Goal: Task Accomplishment & Management: Use online tool/utility

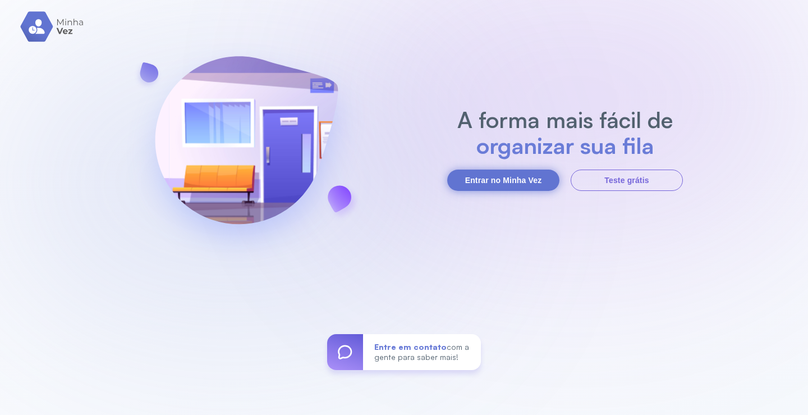
click at [525, 181] on button "Entrar no Minha Vez" at bounding box center [503, 179] width 112 height 21
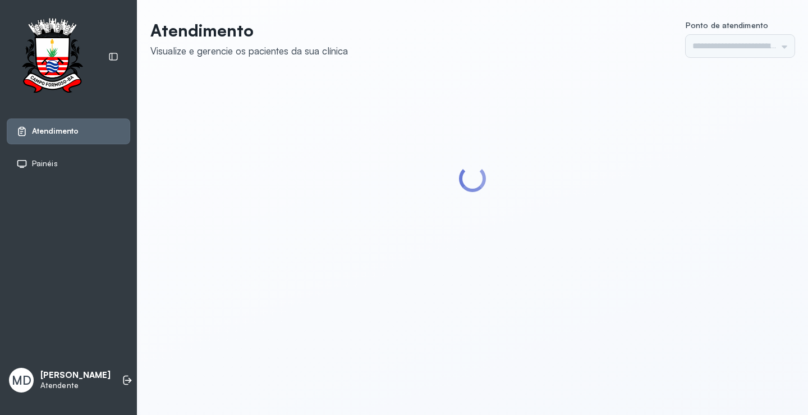
type input "*********"
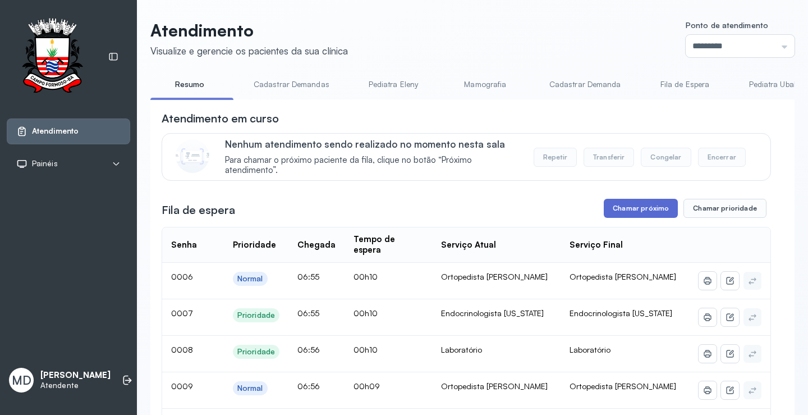
click at [646, 211] on button "Chamar próximo" at bounding box center [641, 208] width 74 height 19
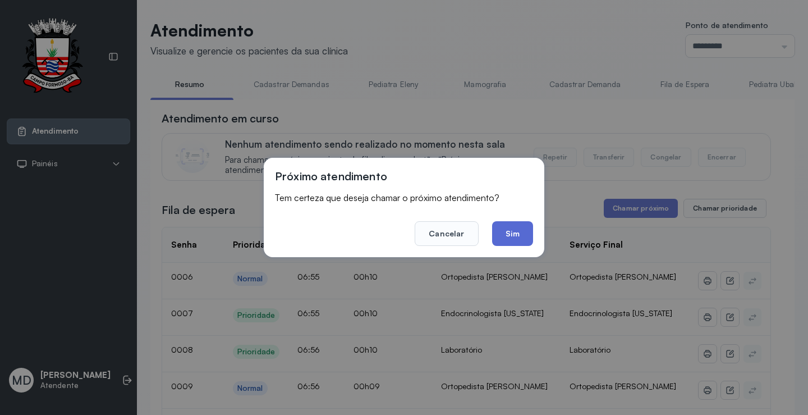
click at [511, 228] on button "Sim" at bounding box center [512, 233] width 41 height 25
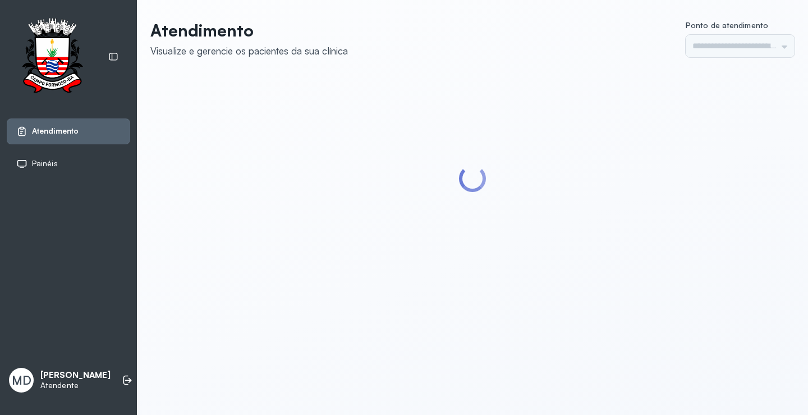
type input "*********"
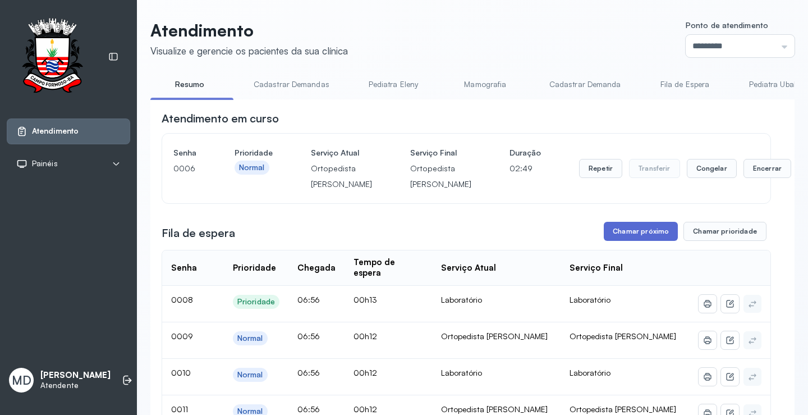
click at [638, 241] on button "Chamar próximo" at bounding box center [641, 231] width 74 height 19
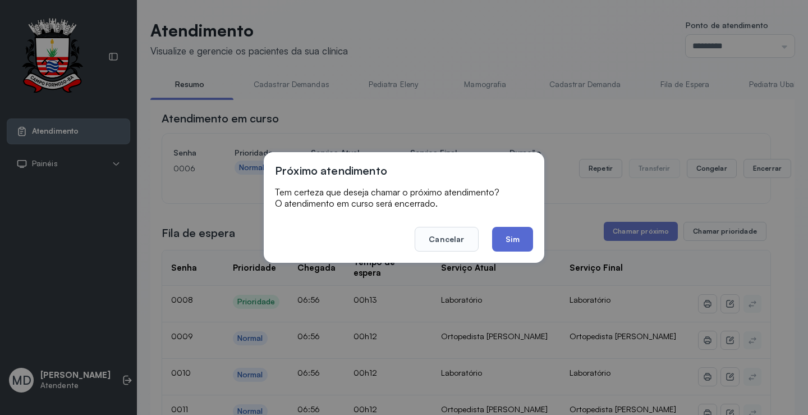
click at [516, 236] on button "Sim" at bounding box center [512, 239] width 41 height 25
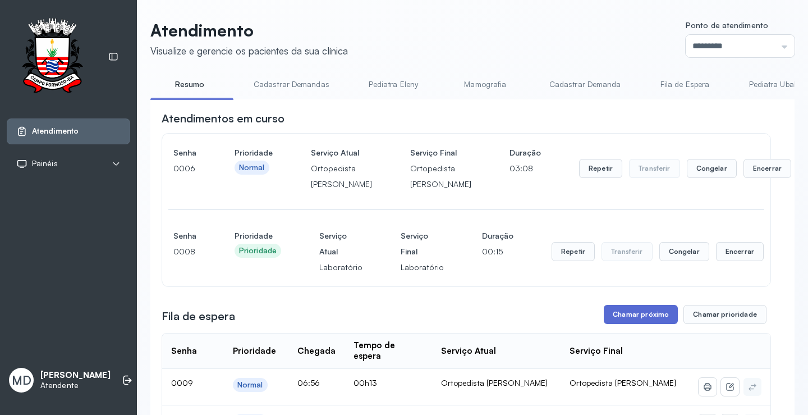
click at [659, 324] on button "Chamar próximo" at bounding box center [641, 314] width 74 height 19
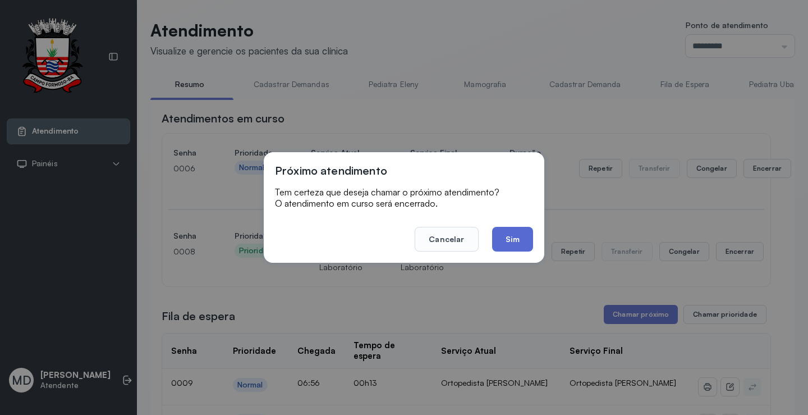
click at [499, 235] on button "Sim" at bounding box center [512, 239] width 41 height 25
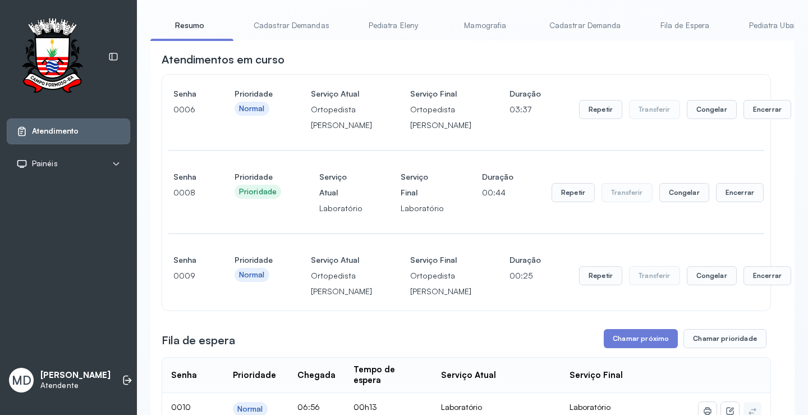
scroll to position [112, 0]
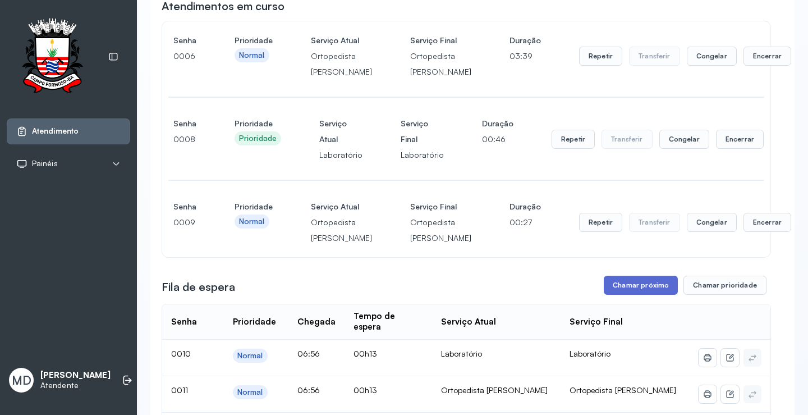
click at [646, 295] on button "Chamar próximo" at bounding box center [641, 284] width 74 height 19
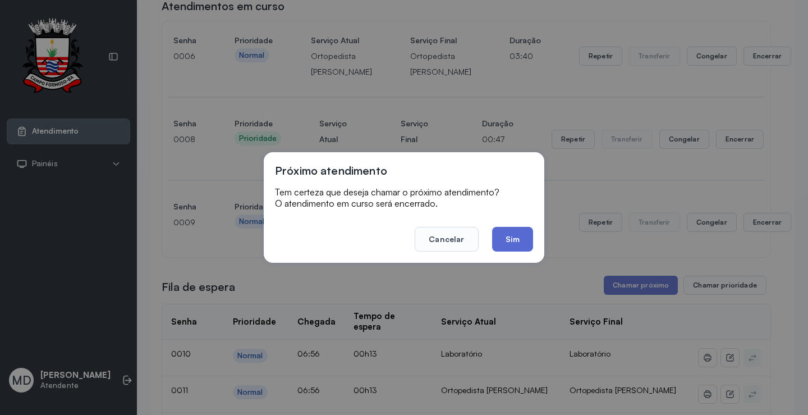
click at [514, 233] on button "Sim" at bounding box center [512, 239] width 41 height 25
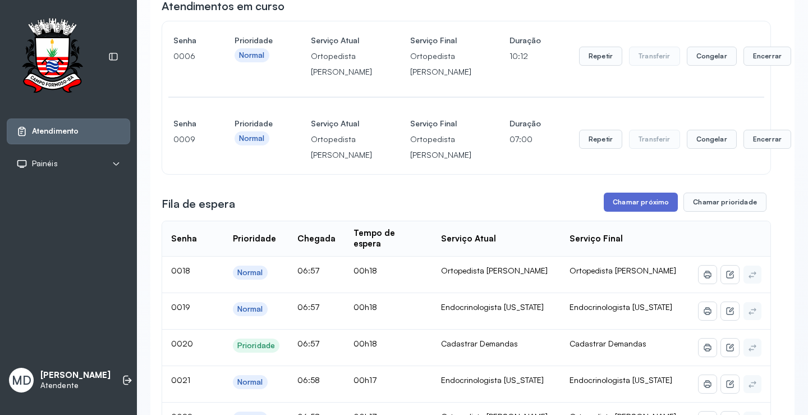
click at [645, 212] on button "Chamar próximo" at bounding box center [641, 201] width 74 height 19
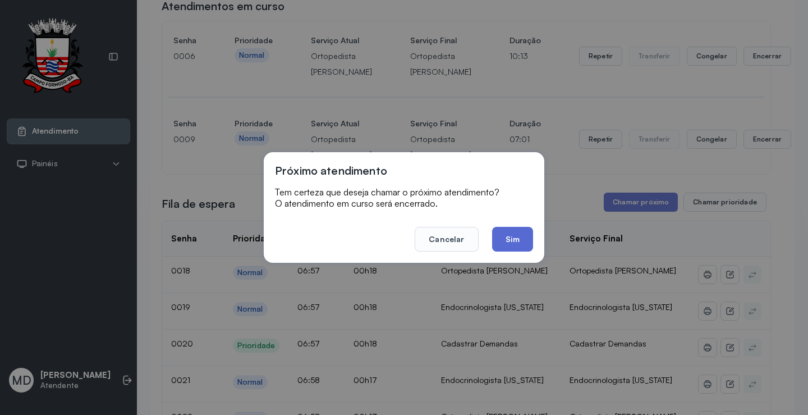
click at [511, 241] on button "Sim" at bounding box center [512, 239] width 41 height 25
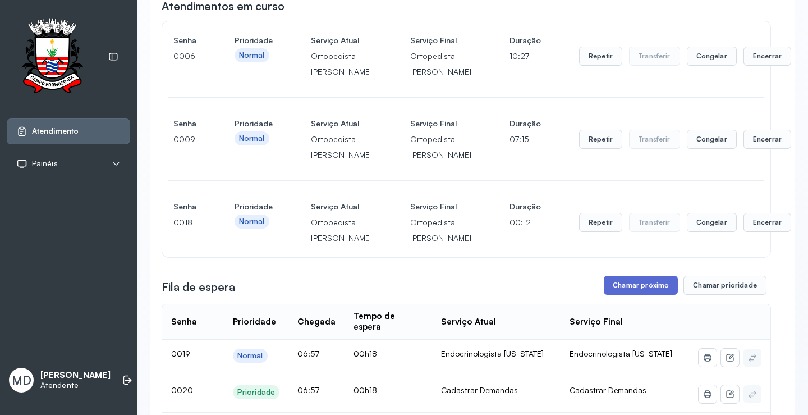
click at [645, 295] on button "Chamar próximo" at bounding box center [641, 284] width 74 height 19
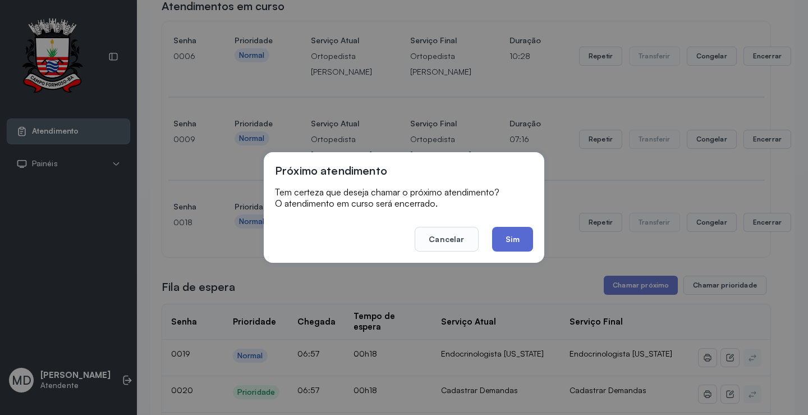
click at [516, 241] on button "Sim" at bounding box center [512, 239] width 41 height 25
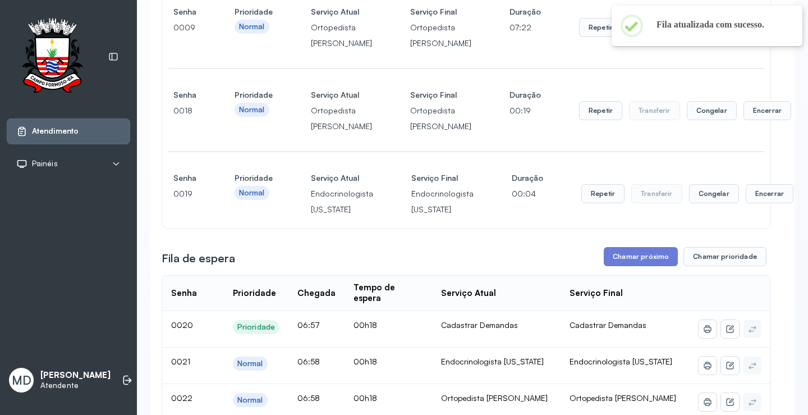
scroll to position [281, 0]
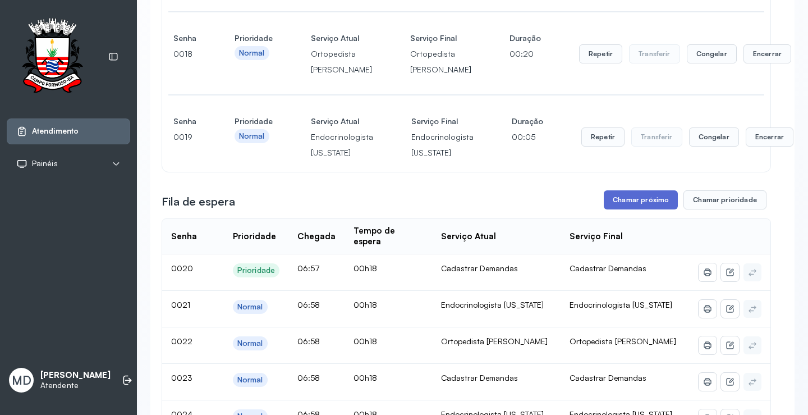
click at [645, 209] on button "Chamar próximo" at bounding box center [641, 199] width 74 height 19
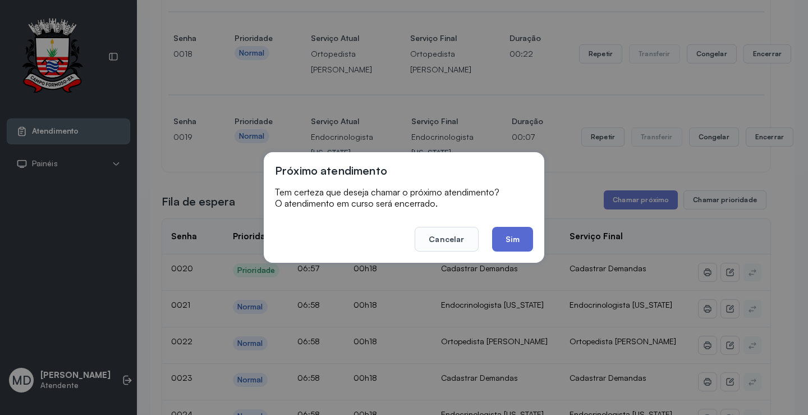
click at [521, 233] on button "Sim" at bounding box center [512, 239] width 41 height 25
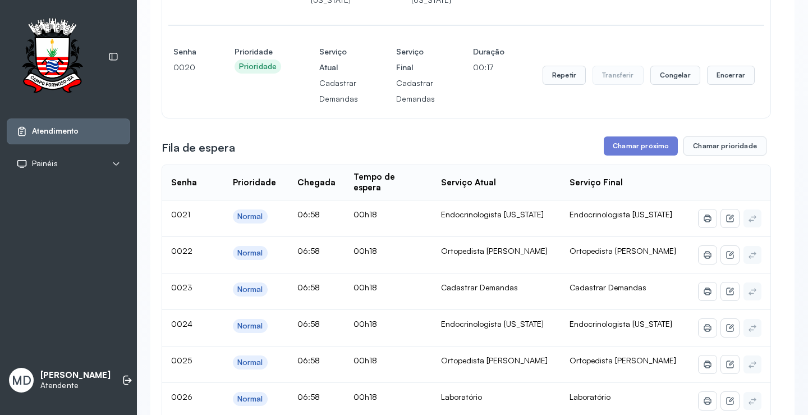
scroll to position [449, 0]
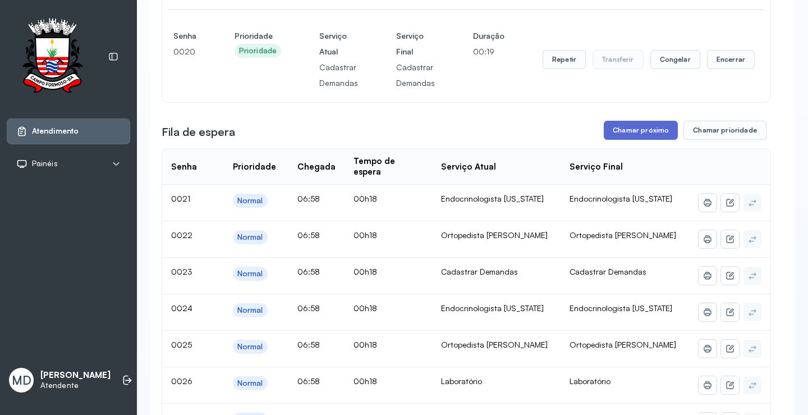
click at [635, 140] on button "Chamar próximo" at bounding box center [641, 130] width 74 height 19
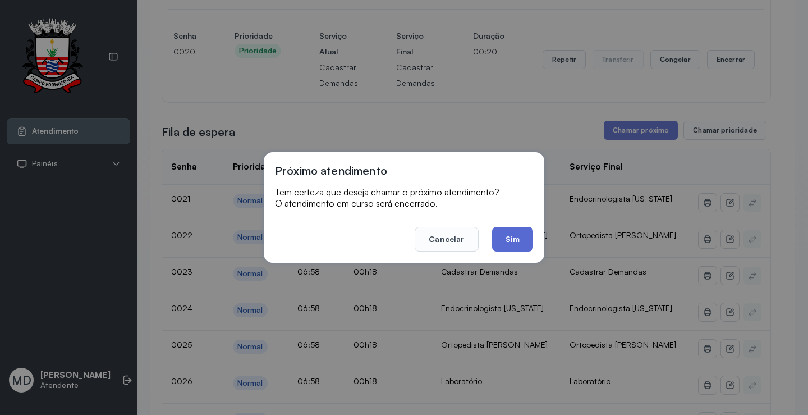
click at [523, 240] on button "Sim" at bounding box center [512, 239] width 41 height 25
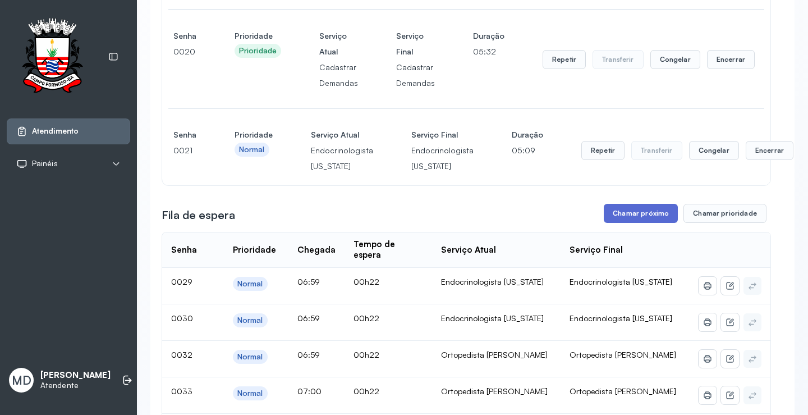
click at [638, 223] on button "Chamar próximo" at bounding box center [641, 213] width 74 height 19
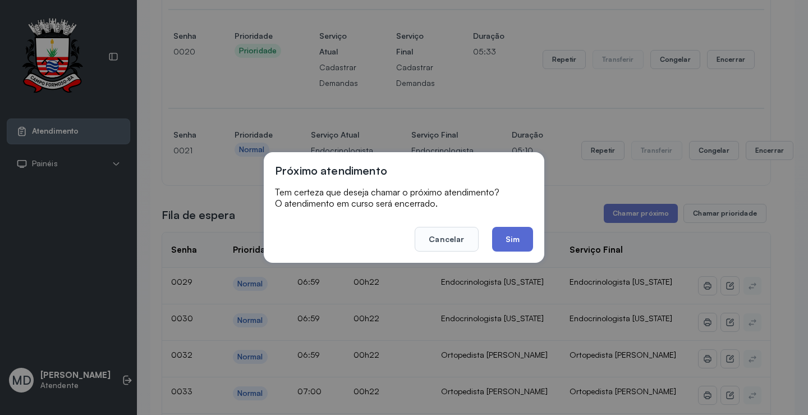
click at [508, 240] on button "Sim" at bounding box center [512, 239] width 41 height 25
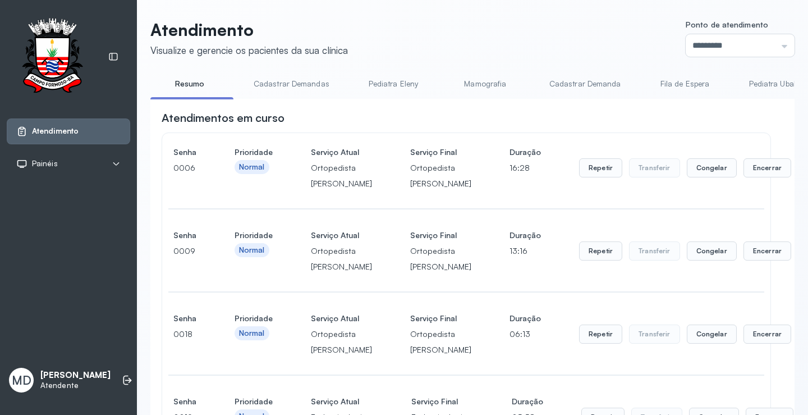
scroll to position [617, 0]
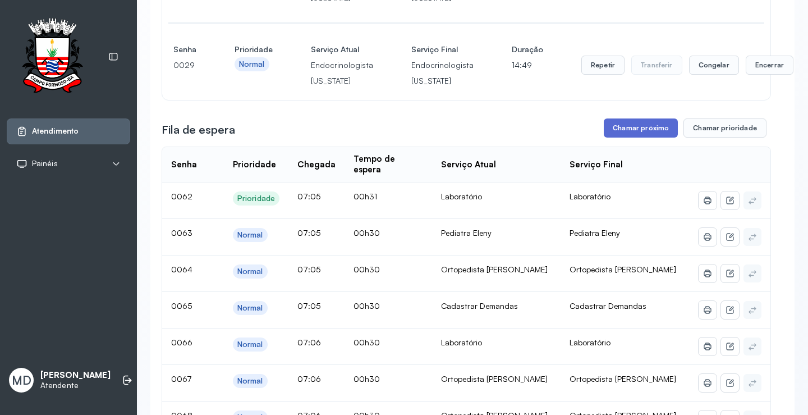
click at [653, 137] on button "Chamar próximo" at bounding box center [641, 127] width 74 height 19
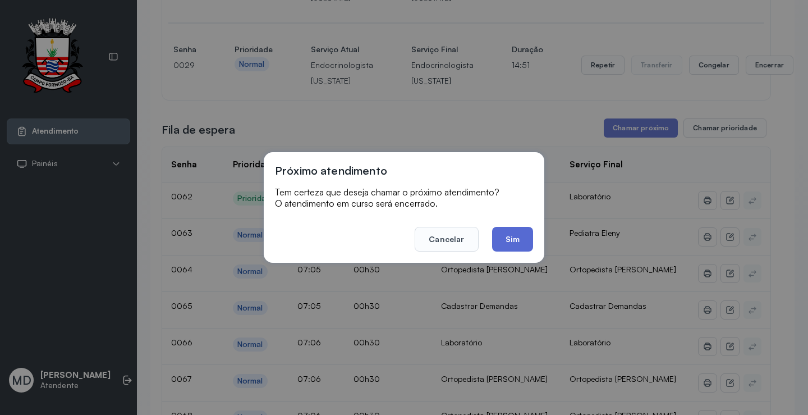
click at [502, 237] on button "Sim" at bounding box center [512, 239] width 41 height 25
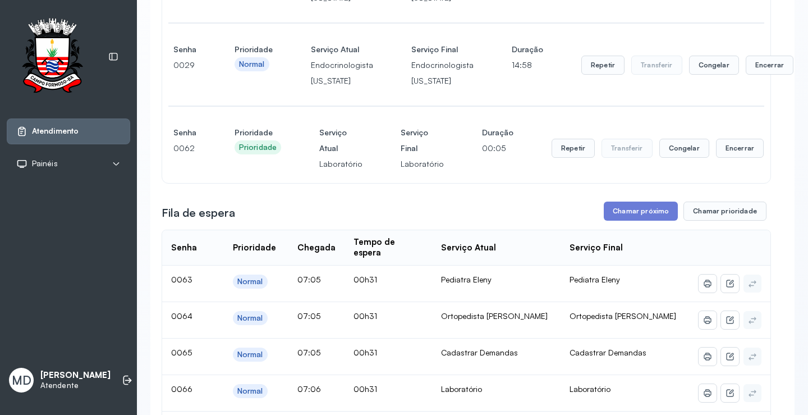
scroll to position [673, 0]
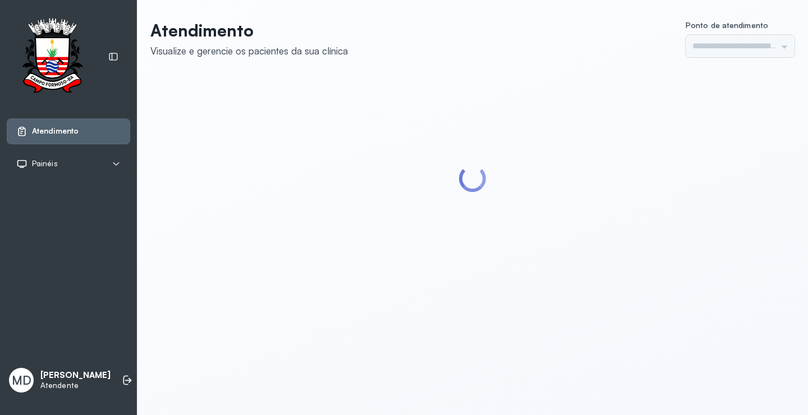
type input "*********"
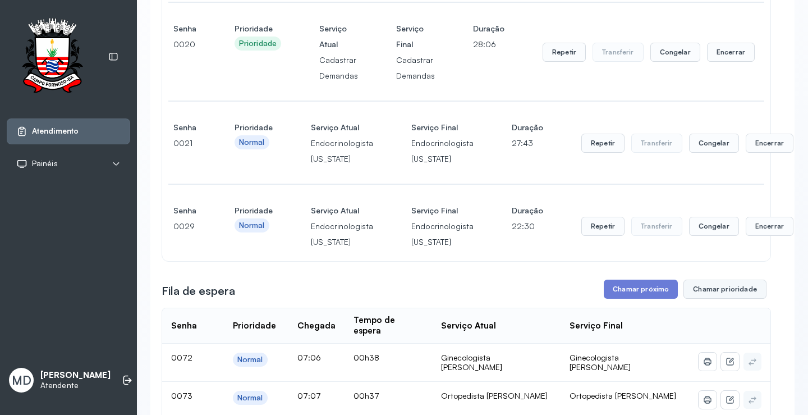
scroll to position [505, 0]
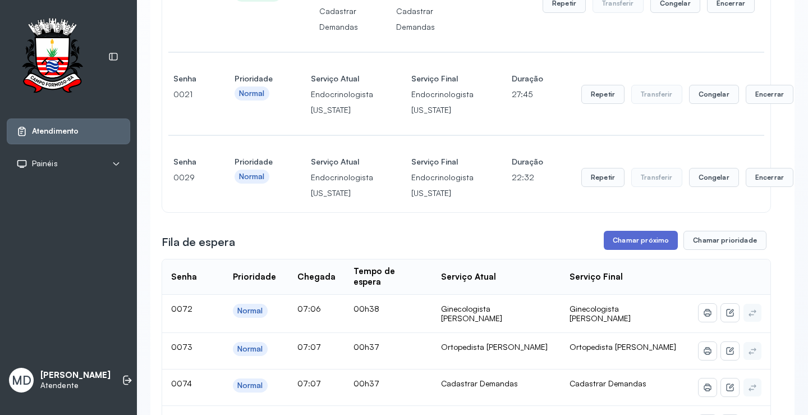
click at [646, 250] on button "Chamar próximo" at bounding box center [641, 240] width 74 height 19
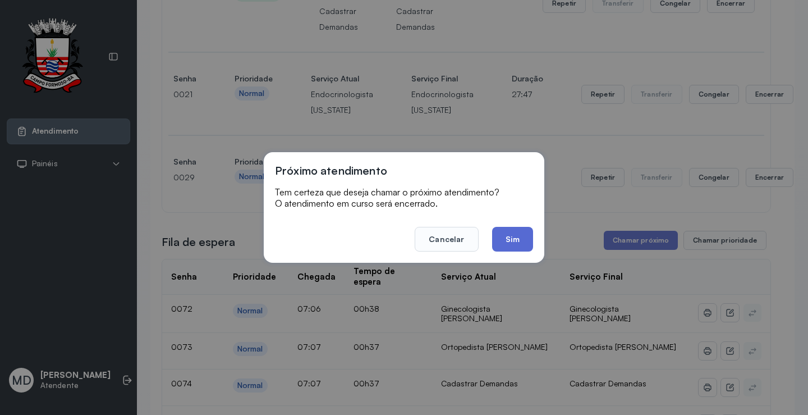
click at [518, 240] on button "Sim" at bounding box center [512, 239] width 41 height 25
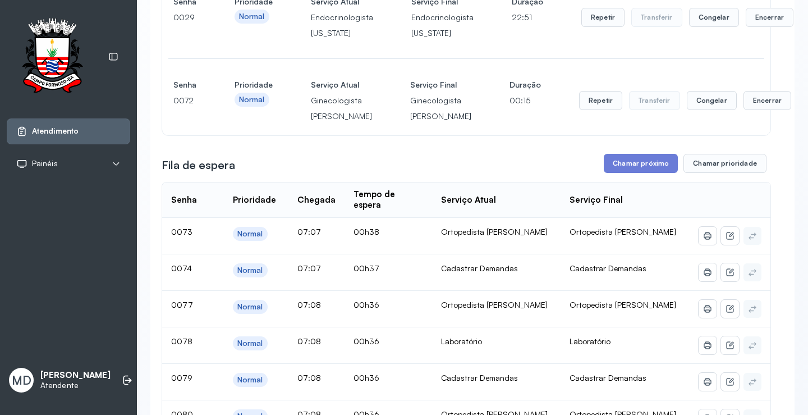
scroll to position [729, 0]
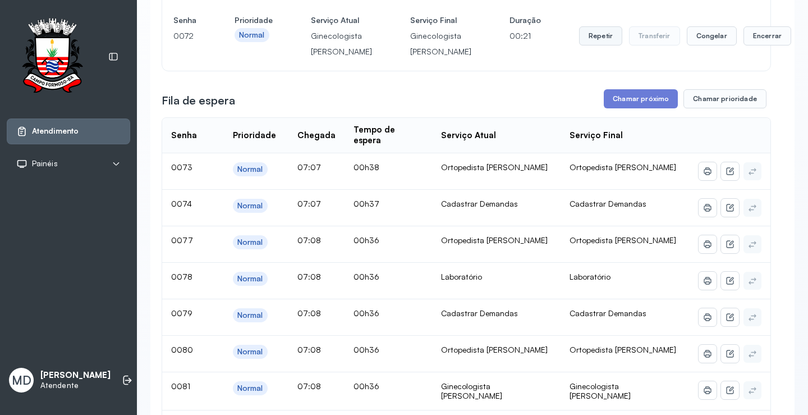
click at [579, 45] on button "Repetir" at bounding box center [600, 35] width 43 height 19
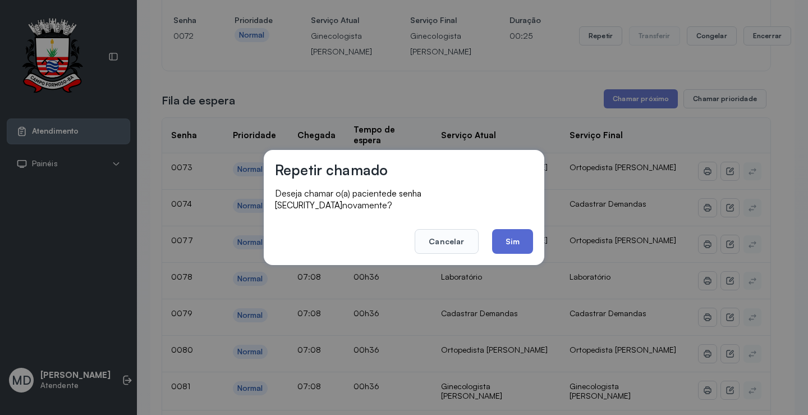
click at [509, 236] on button "Sim" at bounding box center [512, 241] width 41 height 25
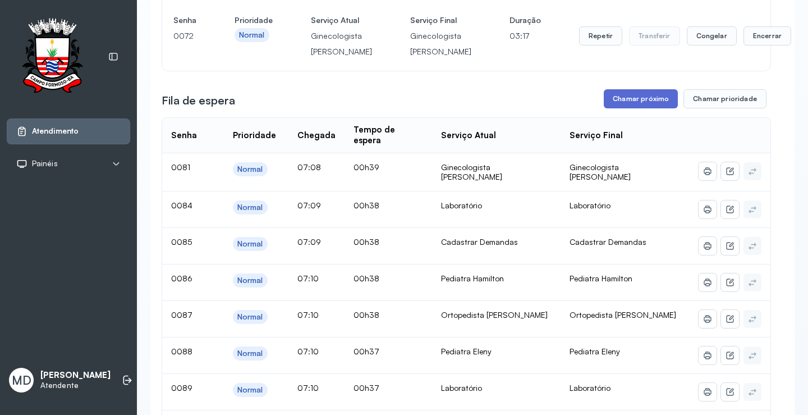
click at [654, 108] on button "Chamar próximo" at bounding box center [641, 98] width 74 height 19
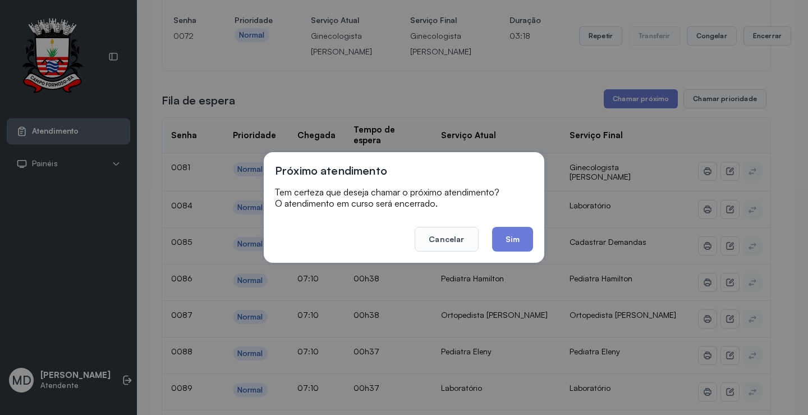
click at [508, 240] on button "Sim" at bounding box center [512, 239] width 41 height 25
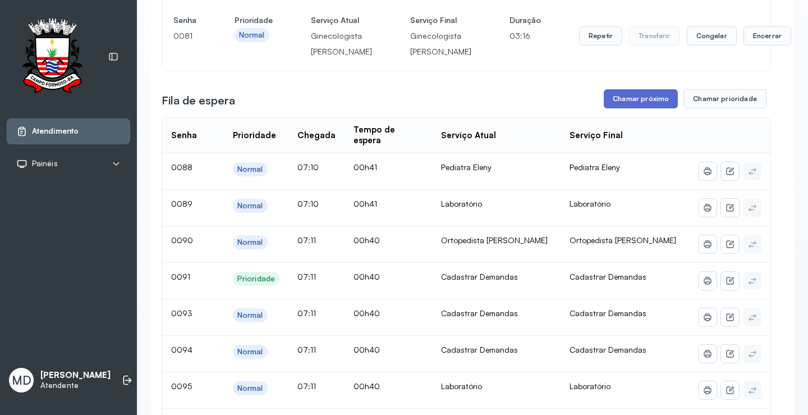
click at [664, 108] on button "Chamar próximo" at bounding box center [641, 98] width 74 height 19
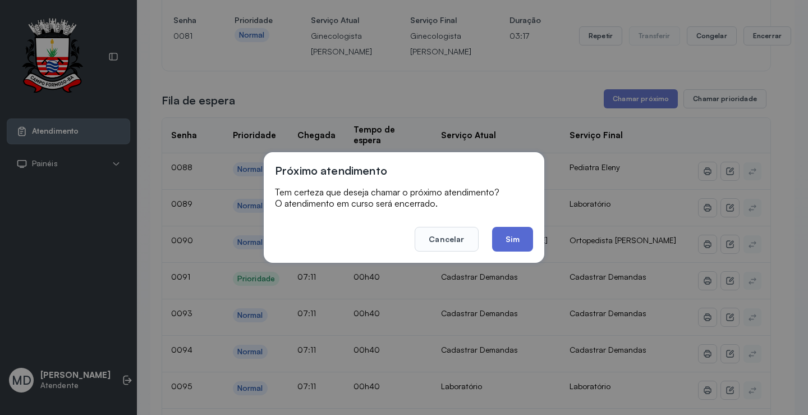
click at [515, 232] on button "Sim" at bounding box center [512, 239] width 41 height 25
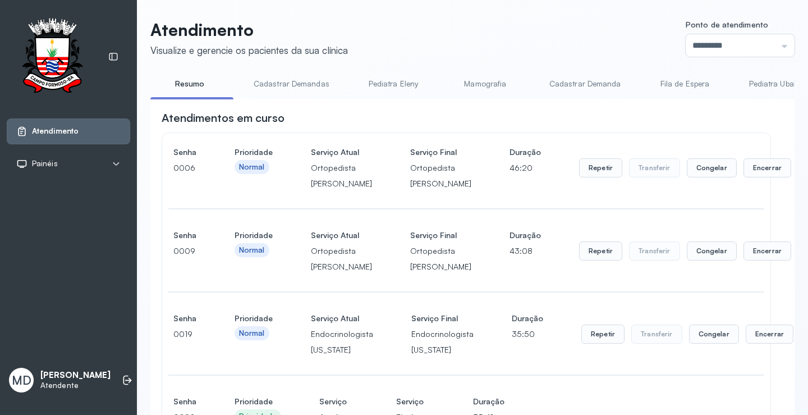
scroll to position [842, 0]
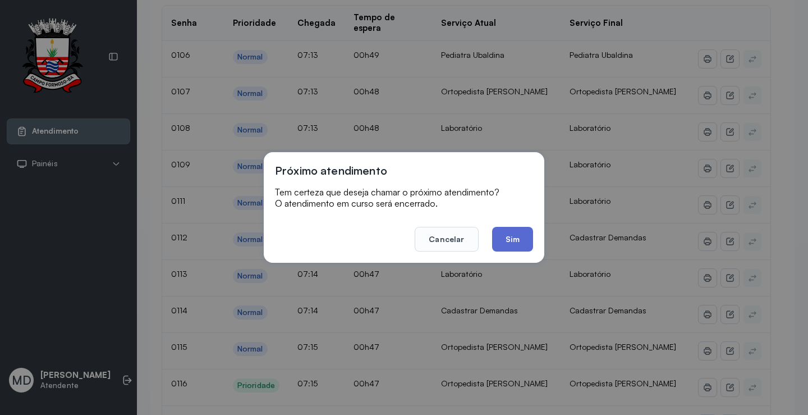
click at [517, 242] on button "Sim" at bounding box center [512, 239] width 41 height 25
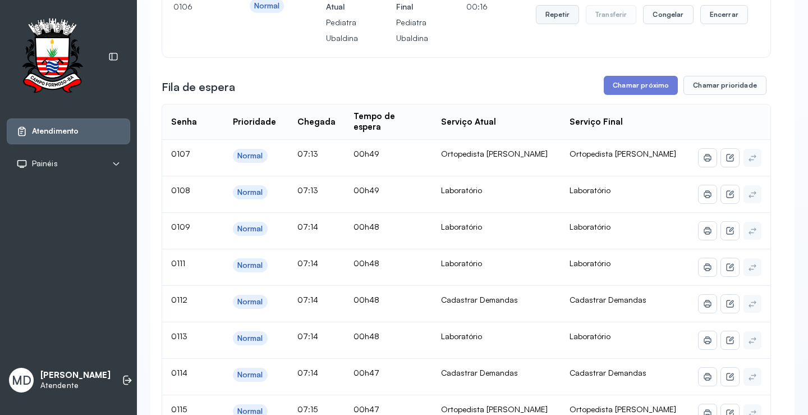
click at [547, 24] on button "Repetir" at bounding box center [557, 14] width 43 height 19
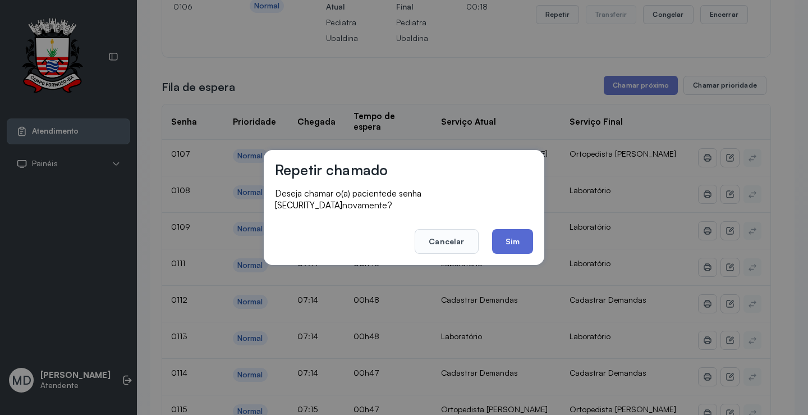
click at [513, 230] on button "Sim" at bounding box center [512, 241] width 41 height 25
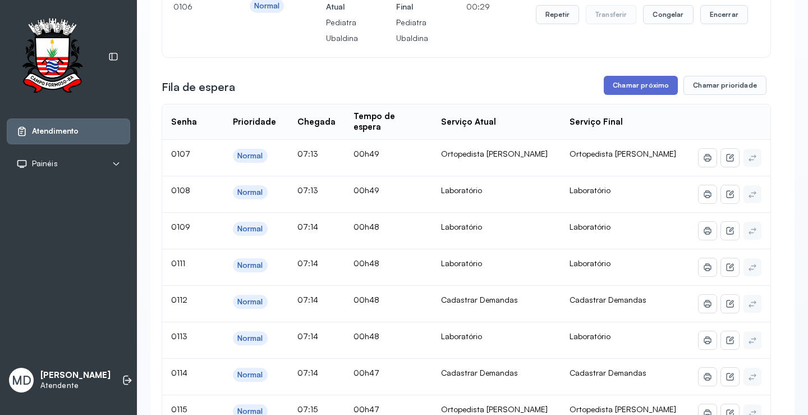
click at [633, 95] on button "Chamar próximo" at bounding box center [641, 85] width 74 height 19
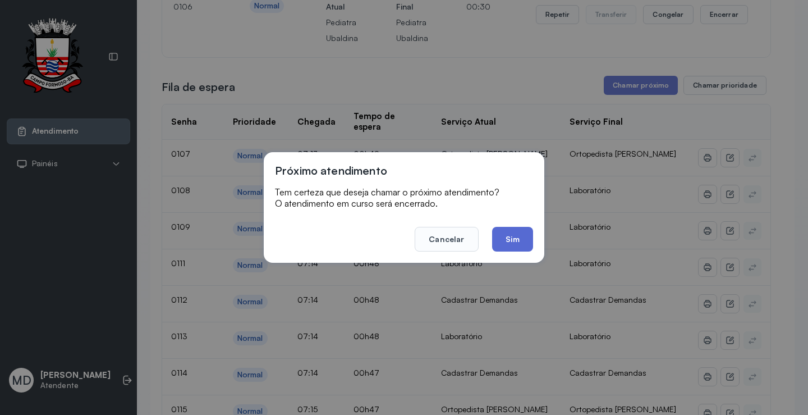
click at [509, 245] on button "Sim" at bounding box center [512, 239] width 41 height 25
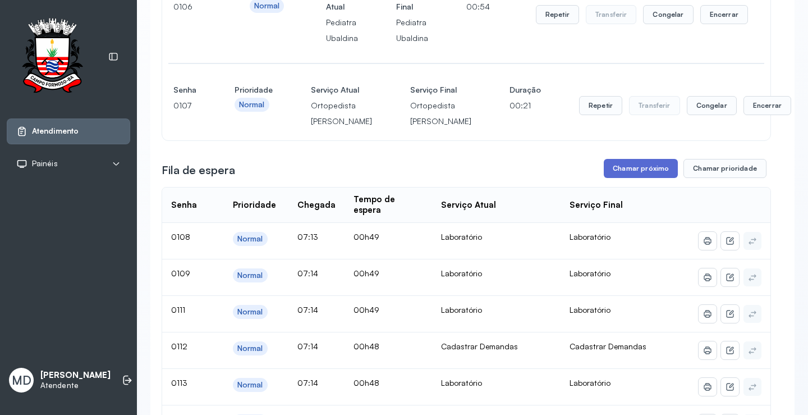
click at [641, 178] on button "Chamar próximo" at bounding box center [641, 168] width 74 height 19
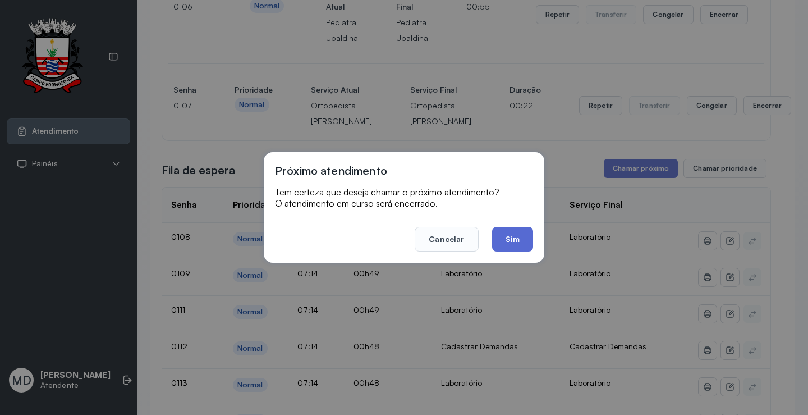
click at [505, 237] on button "Sim" at bounding box center [512, 239] width 41 height 25
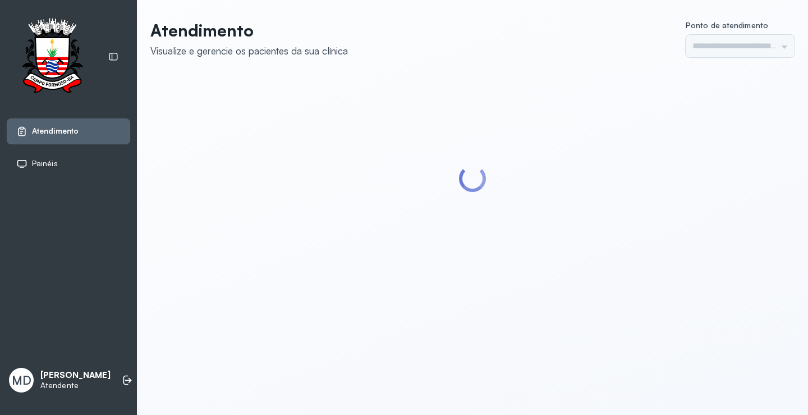
type input "*********"
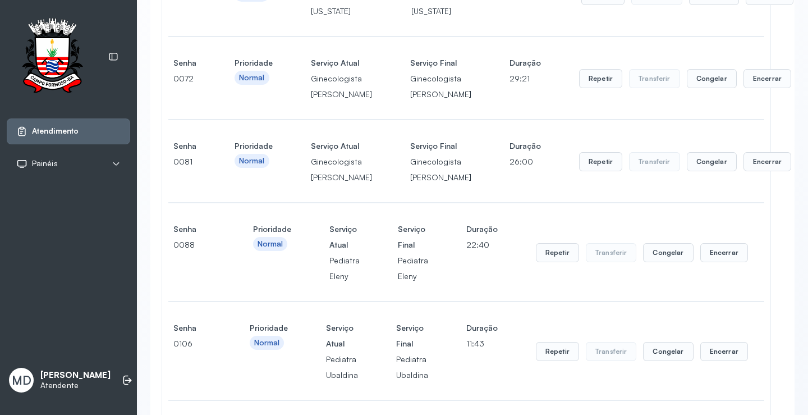
scroll to position [842, 0]
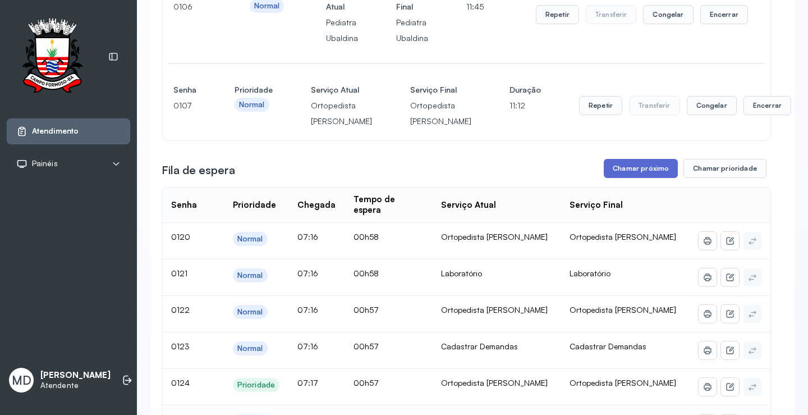
click at [640, 178] on button "Chamar próximo" at bounding box center [641, 168] width 74 height 19
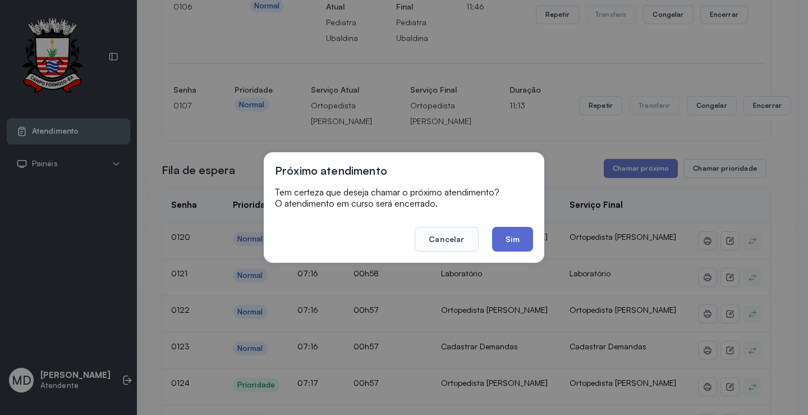
click at [511, 236] on button "Sim" at bounding box center [512, 239] width 41 height 25
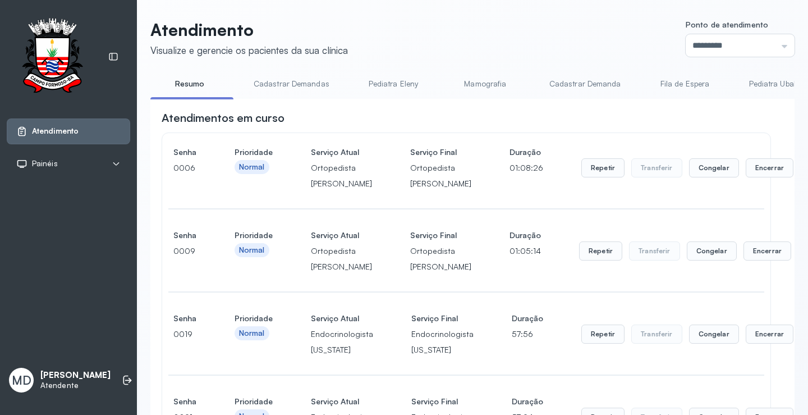
scroll to position [954, 0]
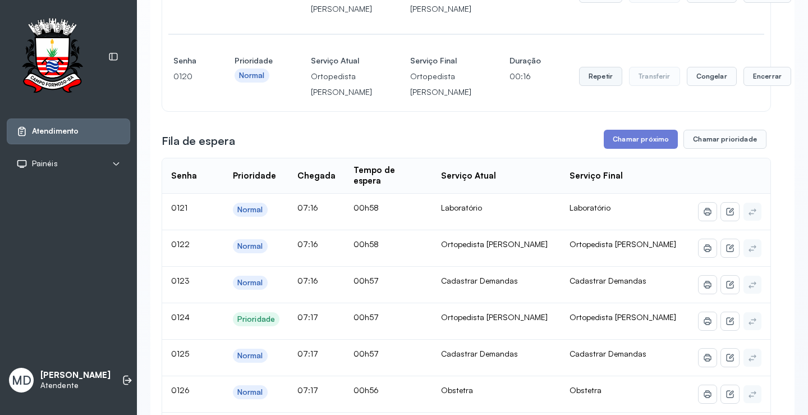
click at [579, 86] on button "Repetir" at bounding box center [600, 76] width 43 height 19
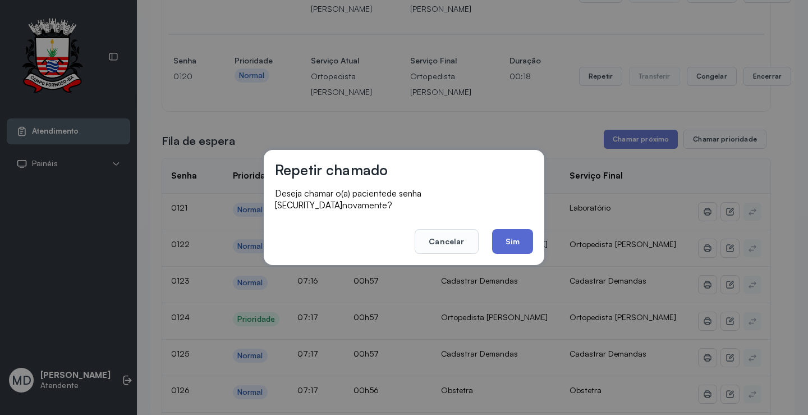
click at [520, 238] on button "Sim" at bounding box center [512, 241] width 41 height 25
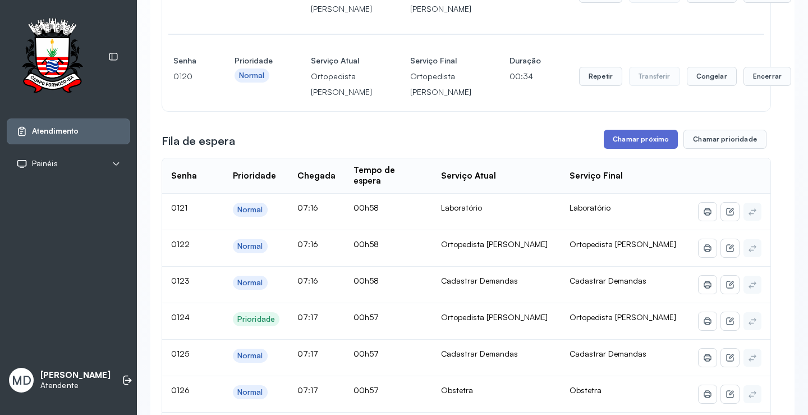
click at [643, 149] on button "Chamar próximo" at bounding box center [641, 139] width 74 height 19
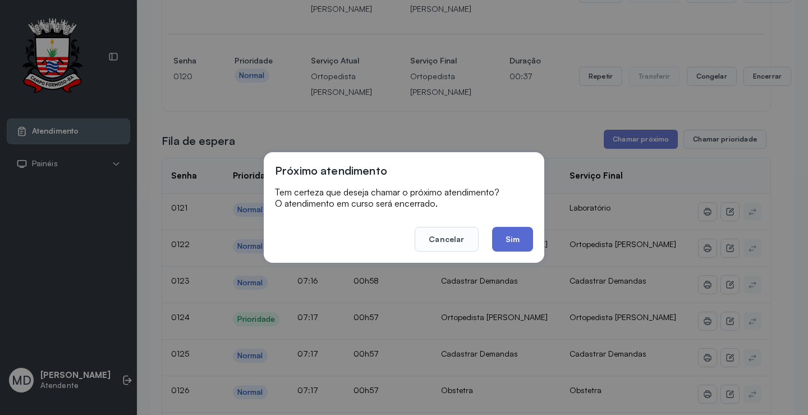
click at [521, 236] on button "Sim" at bounding box center [512, 239] width 41 height 25
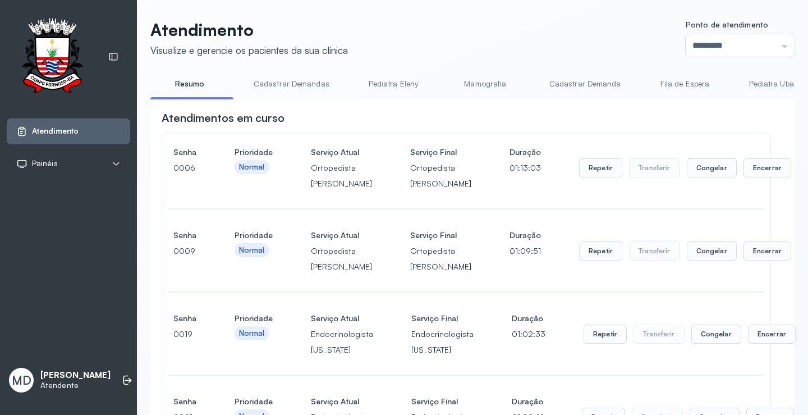
scroll to position [1066, 0]
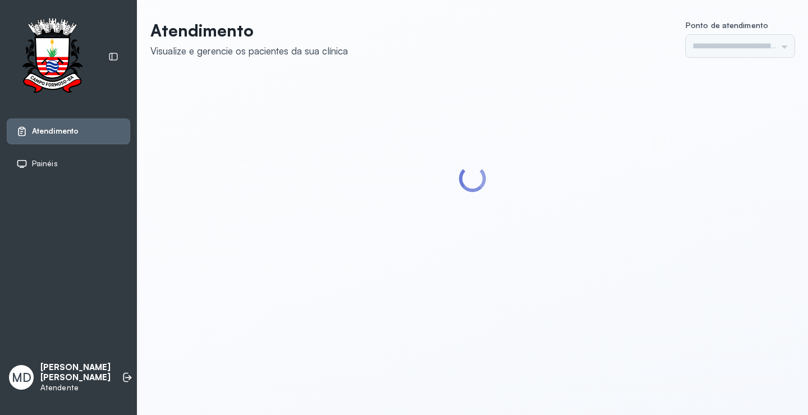
type input "*********"
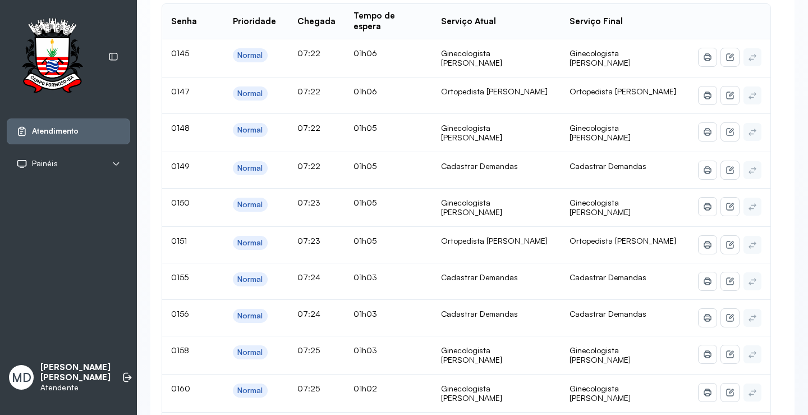
scroll to position [954, 0]
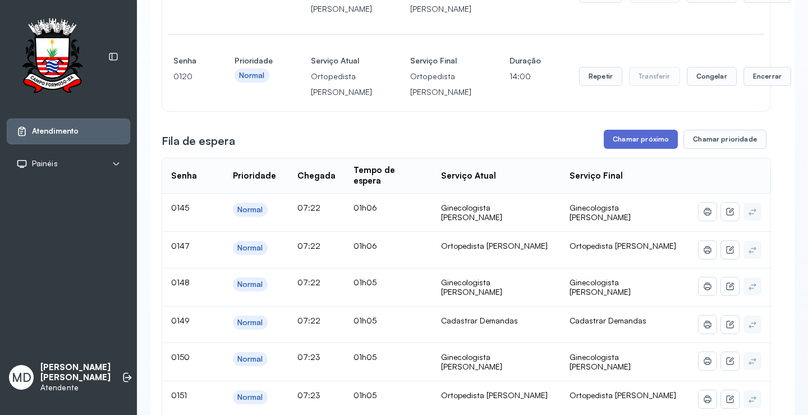
click at [629, 149] on button "Chamar próximo" at bounding box center [641, 139] width 74 height 19
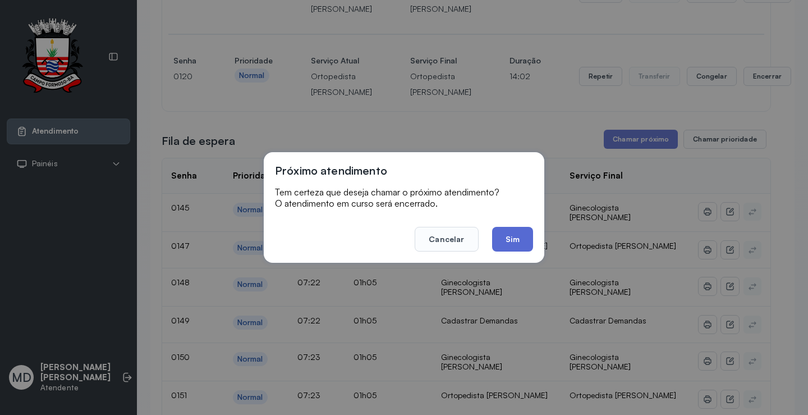
click at [504, 240] on button "Sim" at bounding box center [512, 239] width 41 height 25
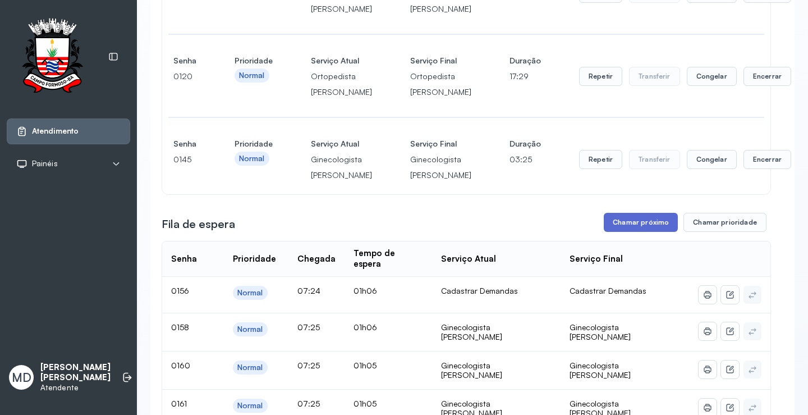
click at [620, 232] on button "Chamar próximo" at bounding box center [641, 222] width 74 height 19
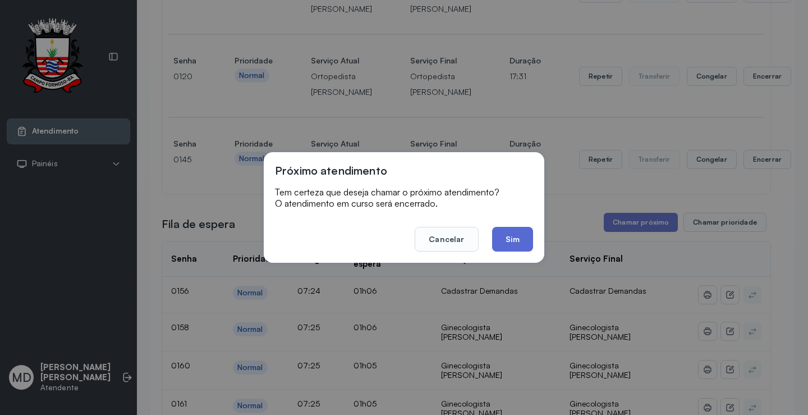
click at [500, 239] on button "Sim" at bounding box center [512, 239] width 41 height 25
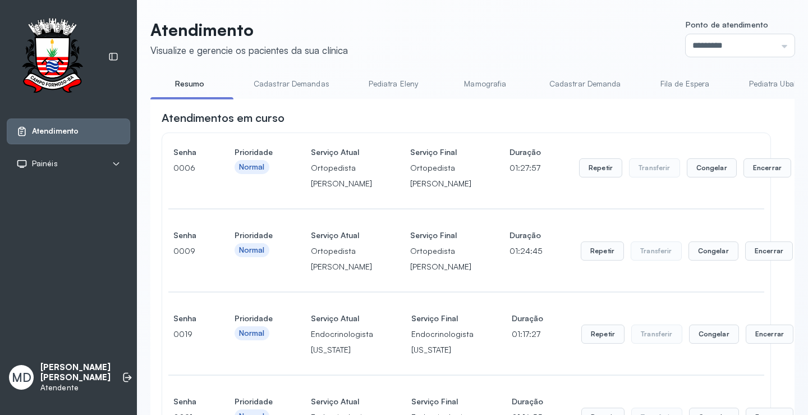
scroll to position [1178, 0]
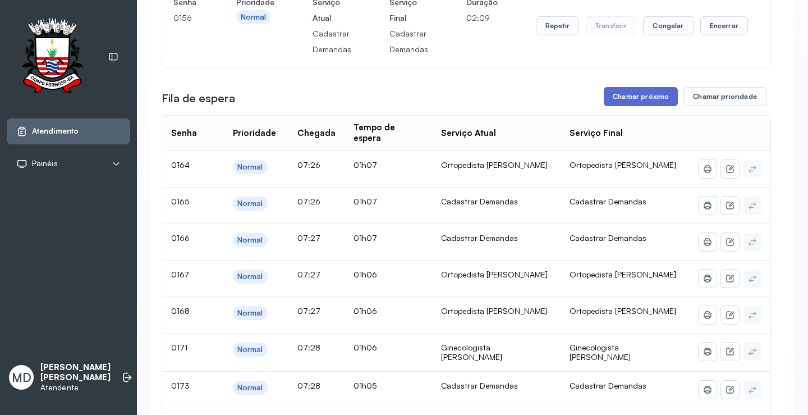
click at [640, 106] on button "Chamar próximo" at bounding box center [641, 96] width 74 height 19
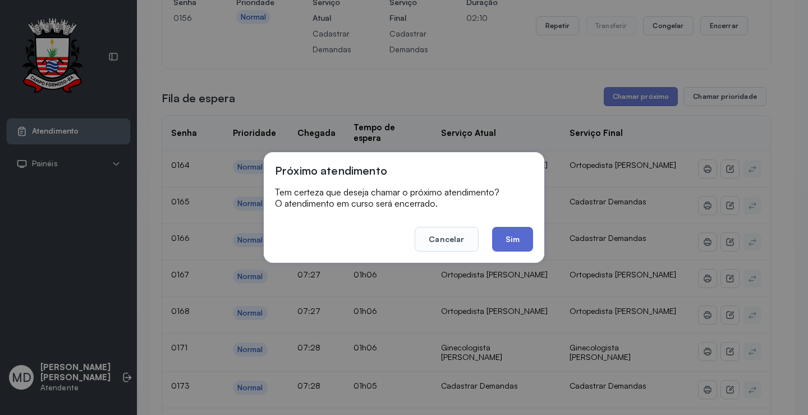
click at [513, 237] on button "Sim" at bounding box center [512, 239] width 41 height 25
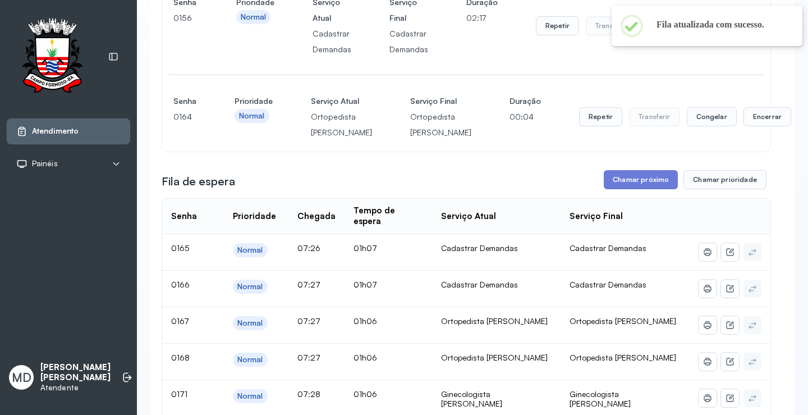
scroll to position [1234, 0]
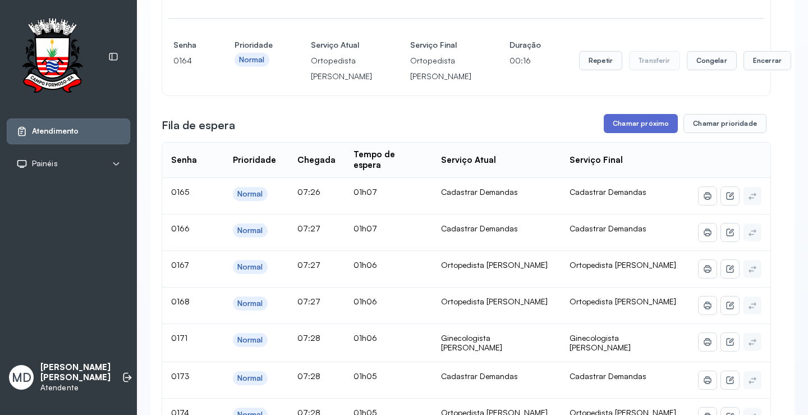
click at [633, 133] on button "Chamar próximo" at bounding box center [641, 123] width 74 height 19
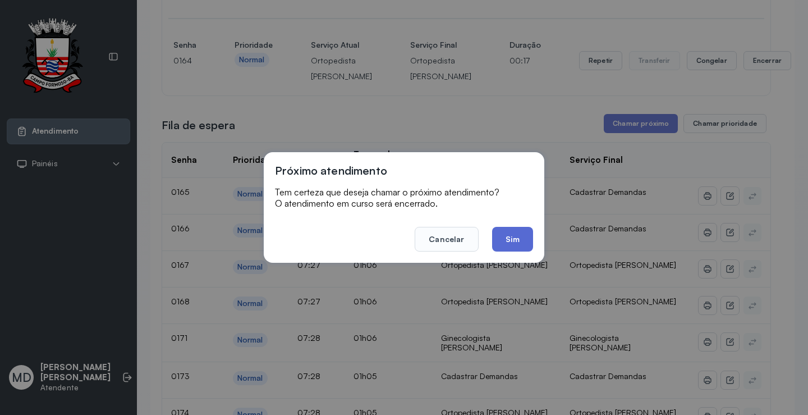
click at [511, 241] on button "Sim" at bounding box center [512, 239] width 41 height 25
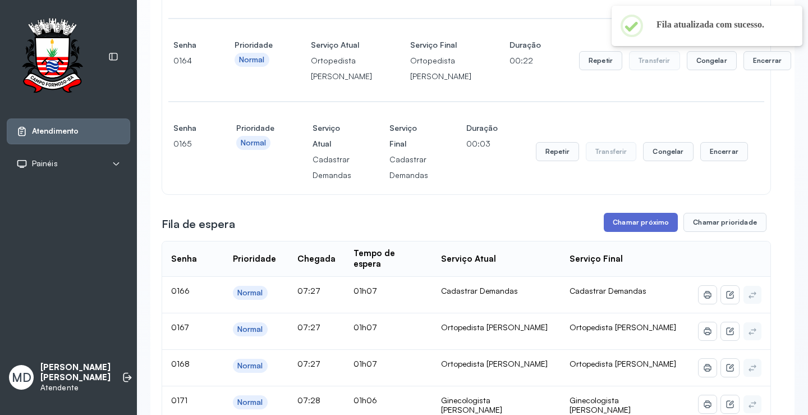
click at [648, 232] on button "Chamar próximo" at bounding box center [641, 222] width 74 height 19
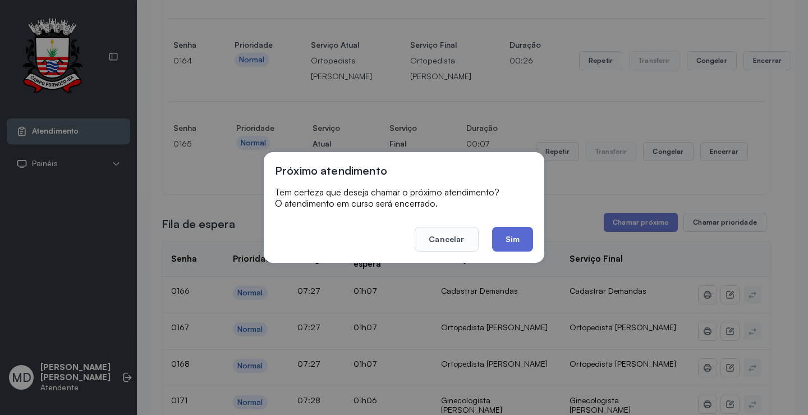
click at [509, 237] on button "Sim" at bounding box center [512, 239] width 41 height 25
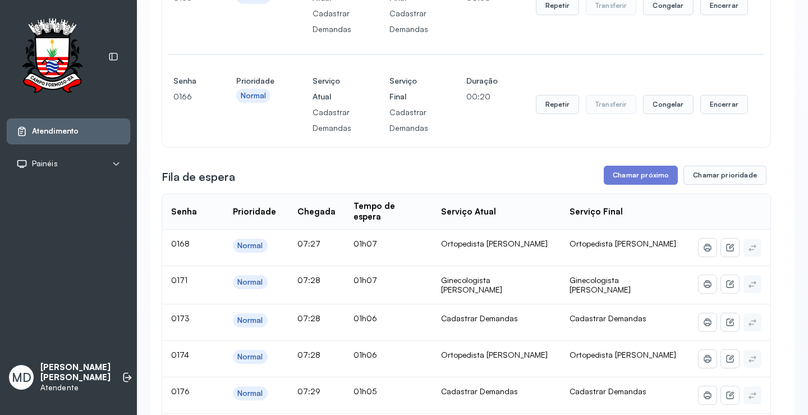
scroll to position [1403, 0]
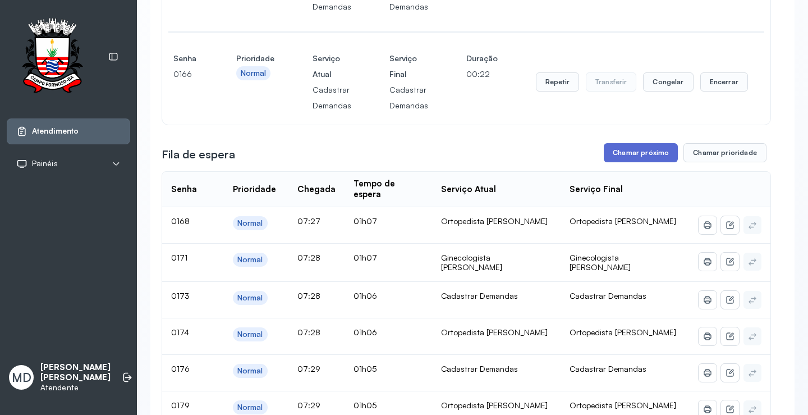
click at [650, 162] on button "Chamar próximo" at bounding box center [641, 152] width 74 height 19
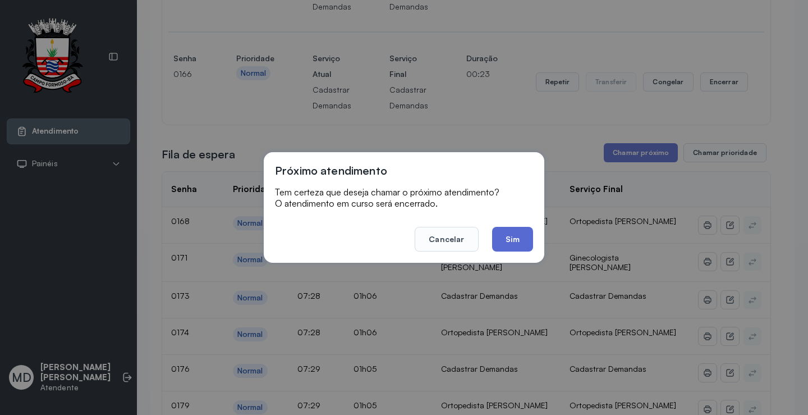
click at [509, 234] on button "Sim" at bounding box center [512, 239] width 41 height 25
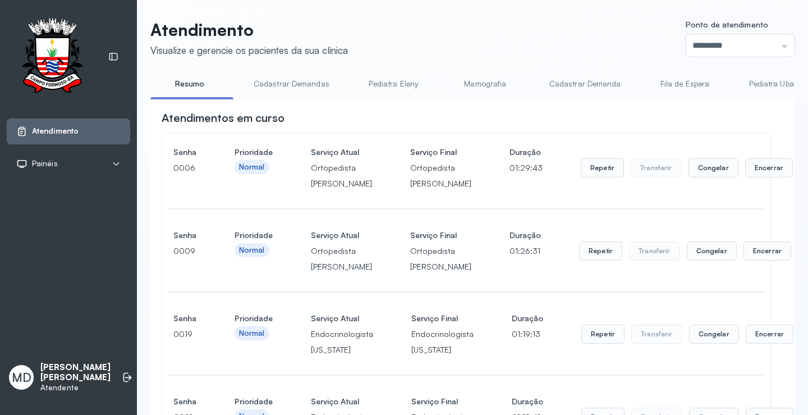
scroll to position [1571, 0]
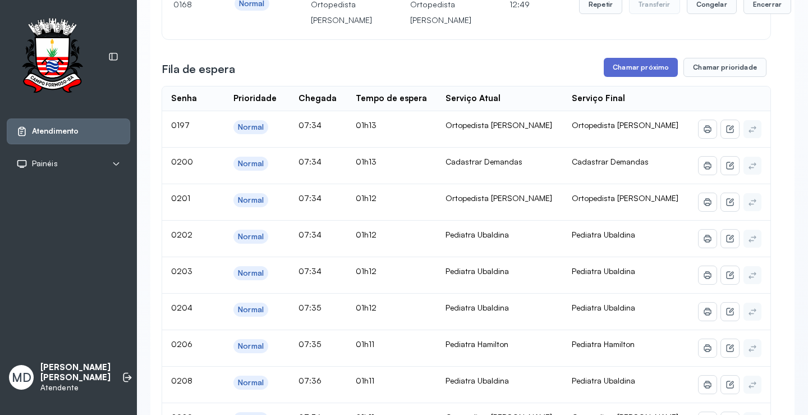
click at [638, 77] on button "Chamar próximo" at bounding box center [641, 67] width 74 height 19
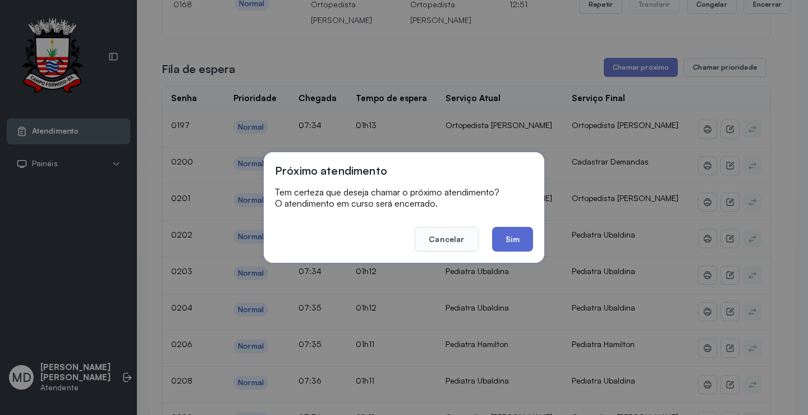
click at [512, 235] on button "Sim" at bounding box center [512, 239] width 41 height 25
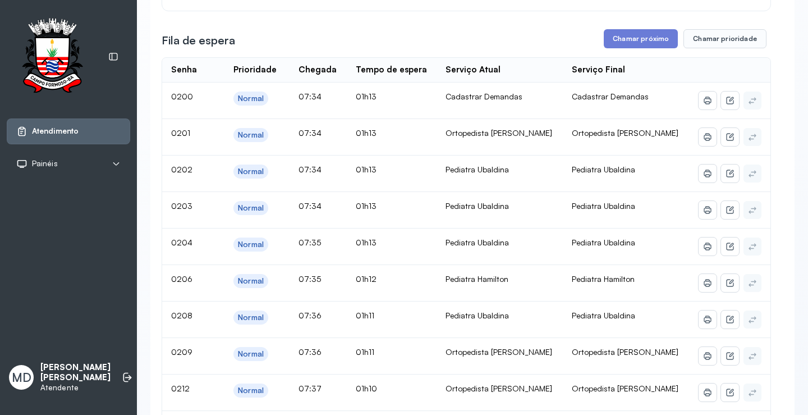
scroll to position [1683, 0]
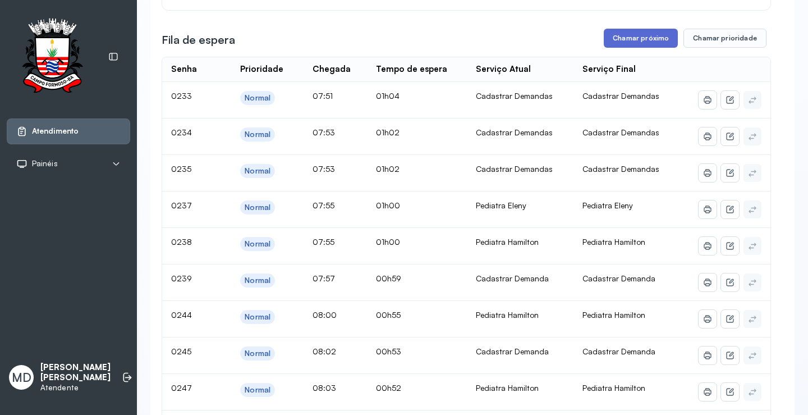
click at [629, 48] on button "Chamar próximo" at bounding box center [641, 38] width 74 height 19
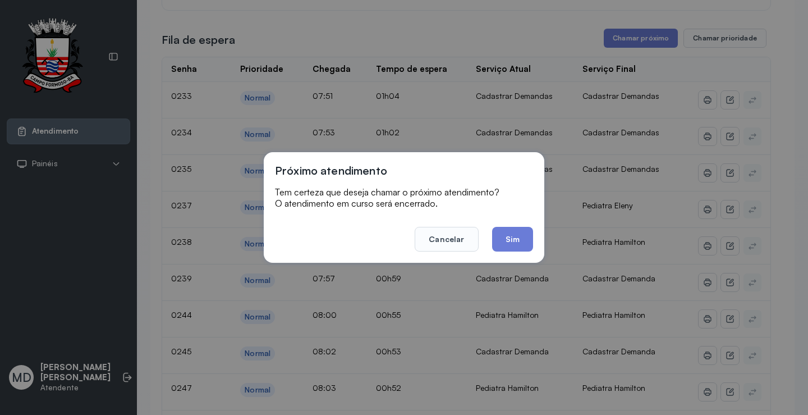
click at [516, 234] on button "Sim" at bounding box center [512, 239] width 41 height 25
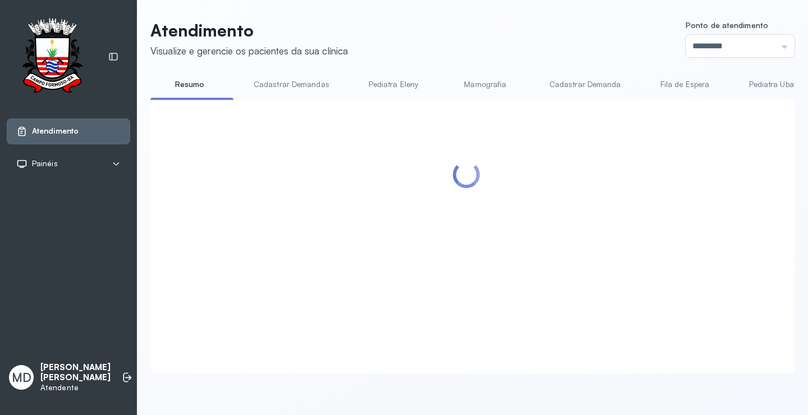
scroll to position [1, 0]
click at [644, 197] on div at bounding box center [466, 223] width 609 height 224
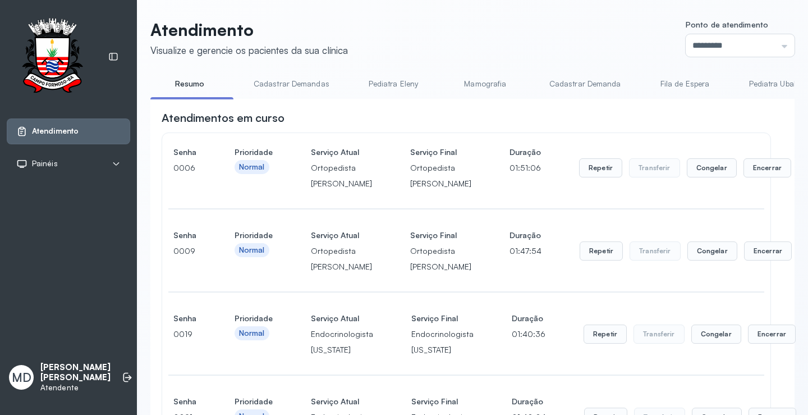
scroll to position [1683, 0]
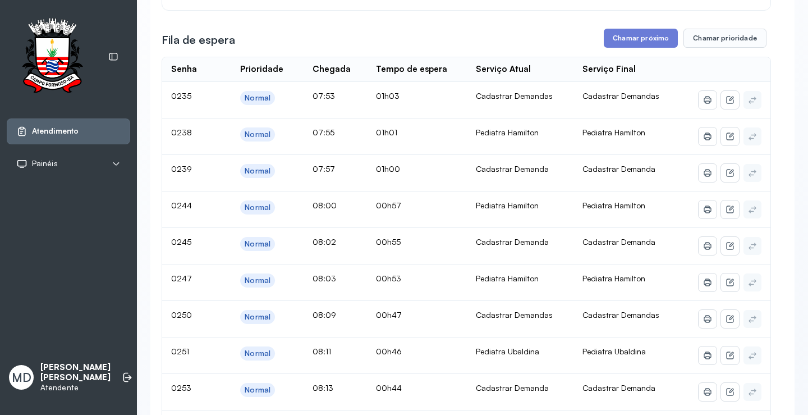
click at [644, 48] on button "Chamar próximo" at bounding box center [641, 38] width 74 height 19
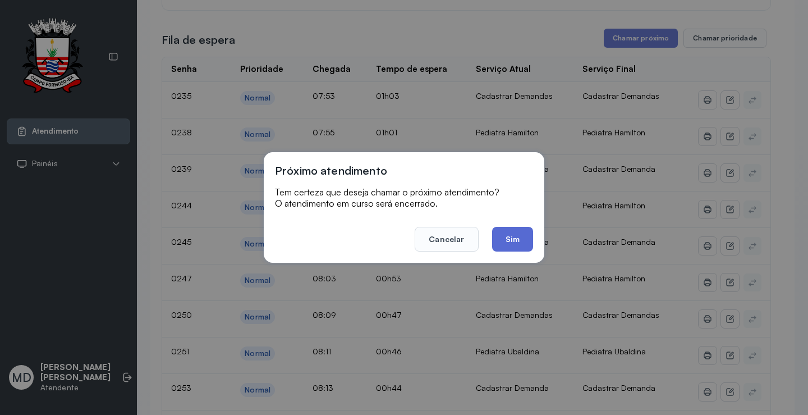
click at [505, 240] on button "Sim" at bounding box center [512, 239] width 41 height 25
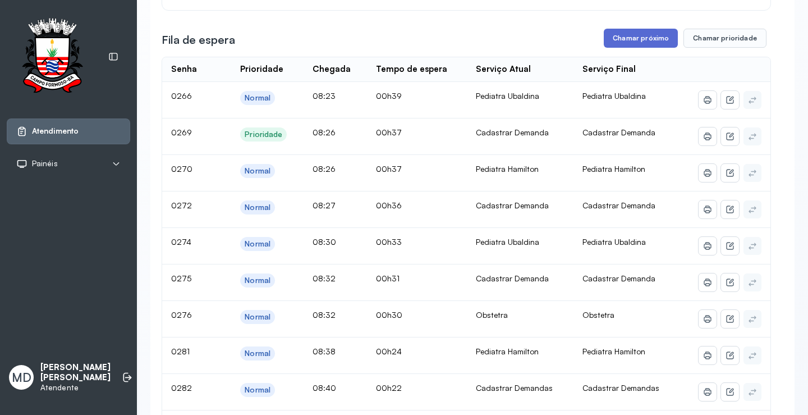
click at [634, 48] on button "Chamar próximo" at bounding box center [641, 38] width 74 height 19
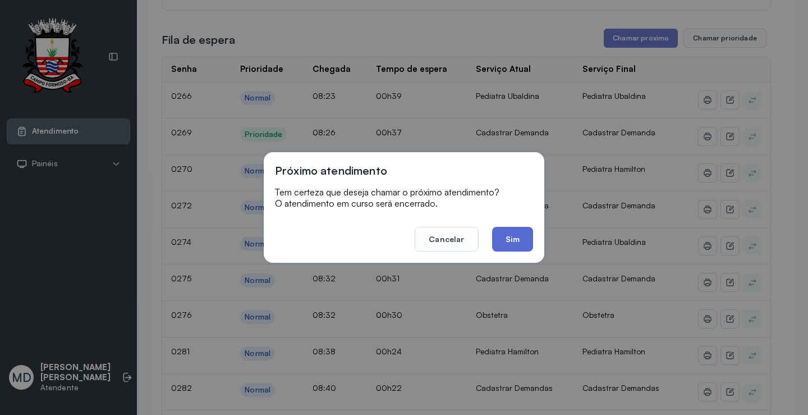
click at [517, 240] on button "Sim" at bounding box center [512, 239] width 41 height 25
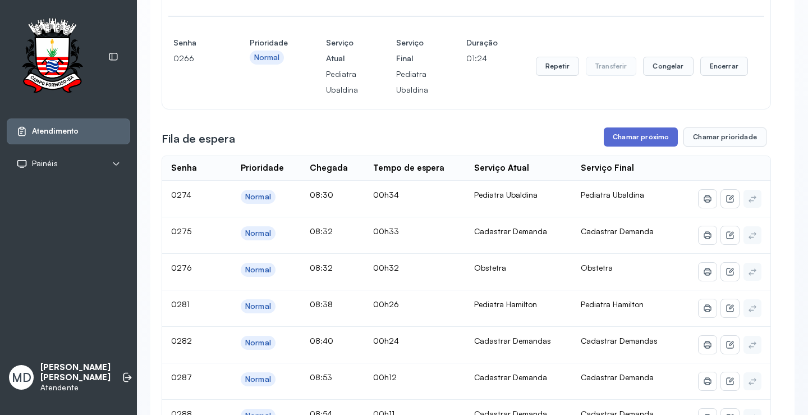
click at [651, 146] on button "Chamar próximo" at bounding box center [641, 136] width 74 height 19
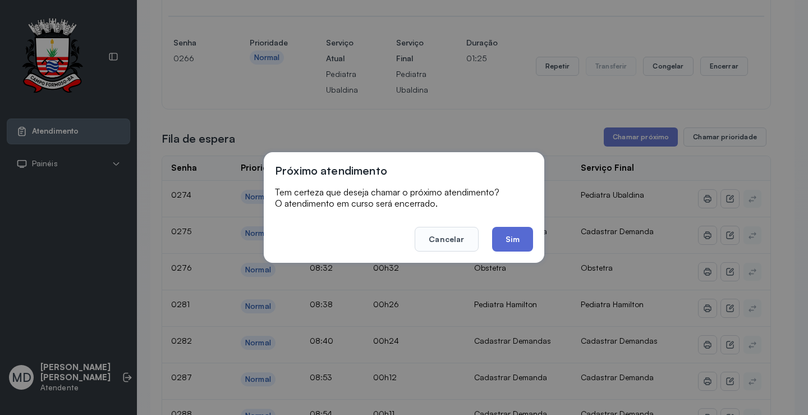
click at [516, 243] on button "Sim" at bounding box center [512, 239] width 41 height 25
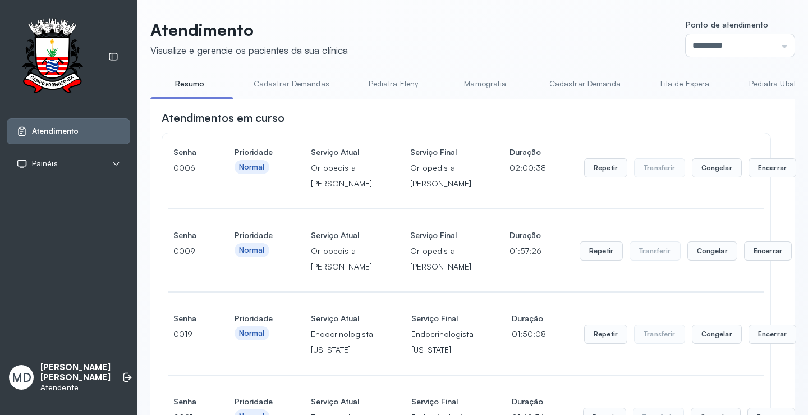
scroll to position [1851, 0]
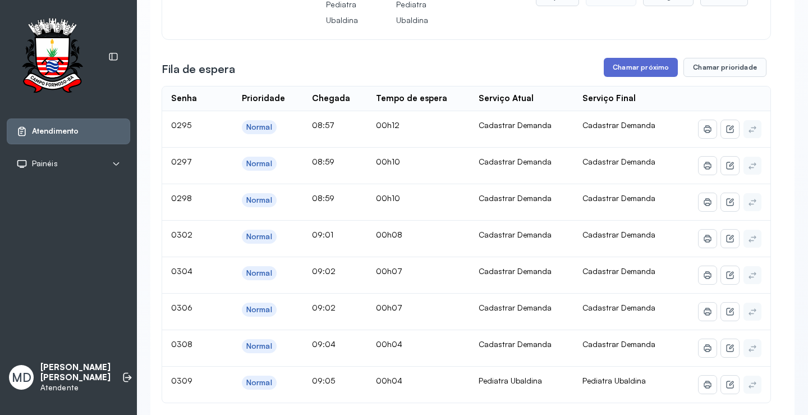
click at [642, 77] on button "Chamar próximo" at bounding box center [641, 67] width 74 height 19
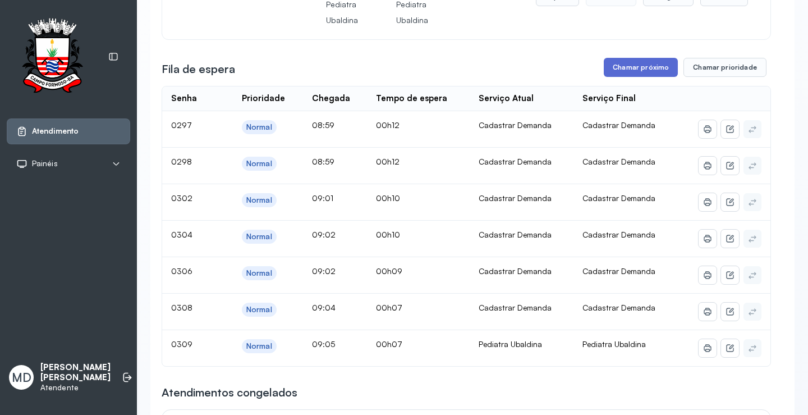
click at [645, 77] on button "Chamar próximo" at bounding box center [641, 67] width 74 height 19
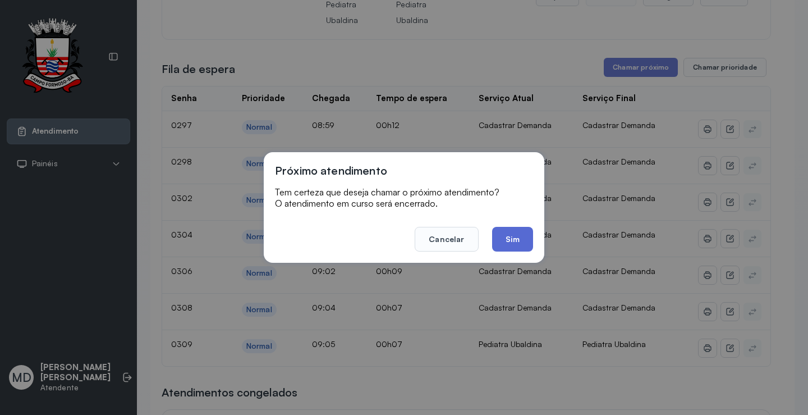
click at [504, 245] on button "Sim" at bounding box center [512, 239] width 41 height 25
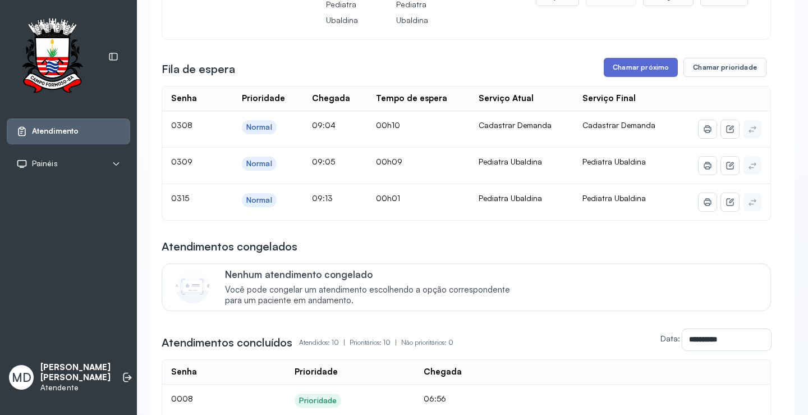
click at [637, 77] on button "Chamar próximo" at bounding box center [641, 67] width 74 height 19
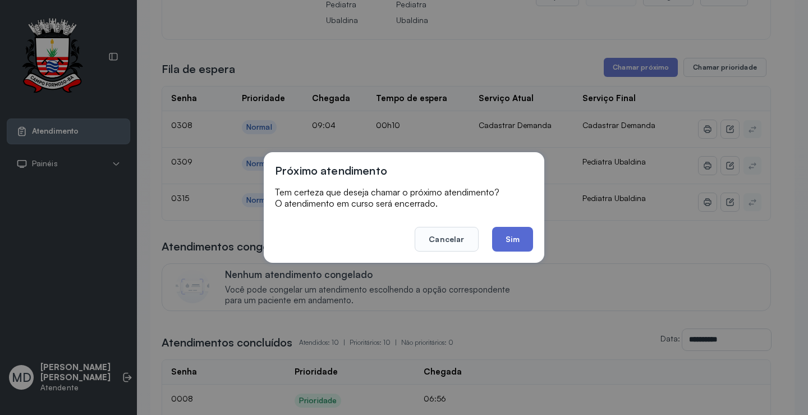
click at [509, 234] on button "Sim" at bounding box center [512, 239] width 41 height 25
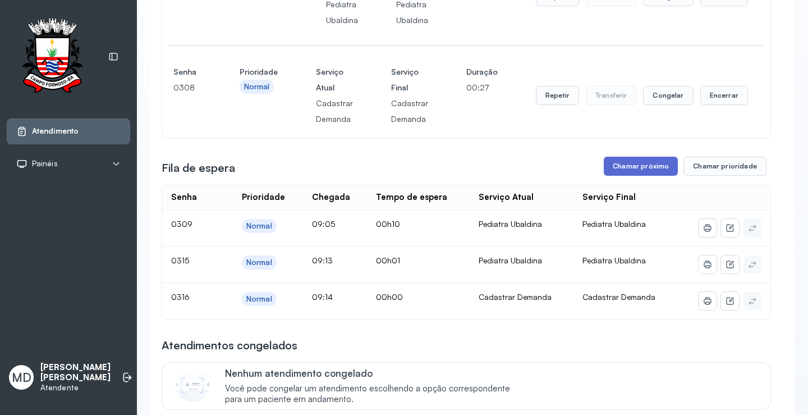
click at [652, 176] on button "Chamar próximo" at bounding box center [641, 166] width 74 height 19
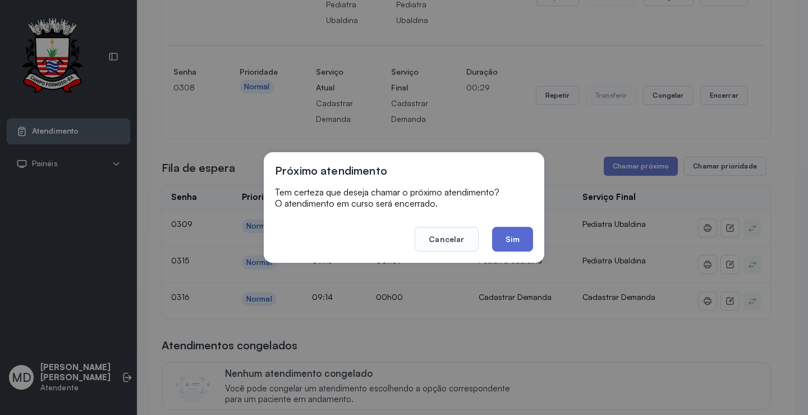
click at [511, 250] on button "Sim" at bounding box center [512, 239] width 41 height 25
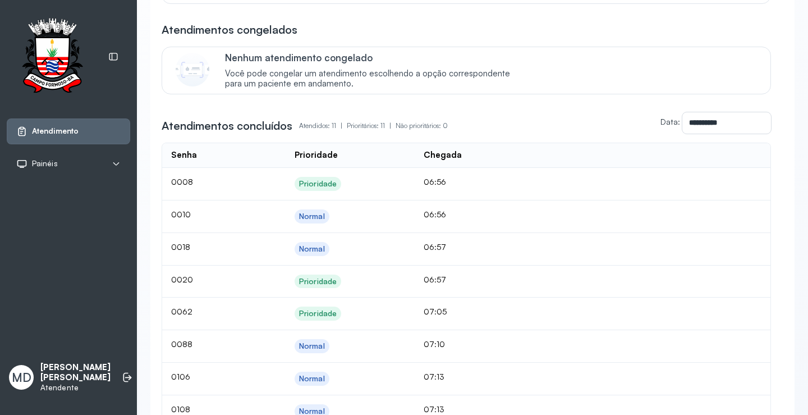
scroll to position [2356, 0]
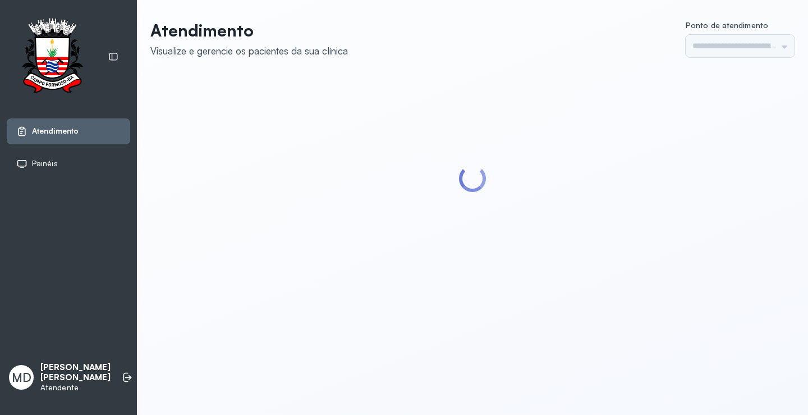
type input "*********"
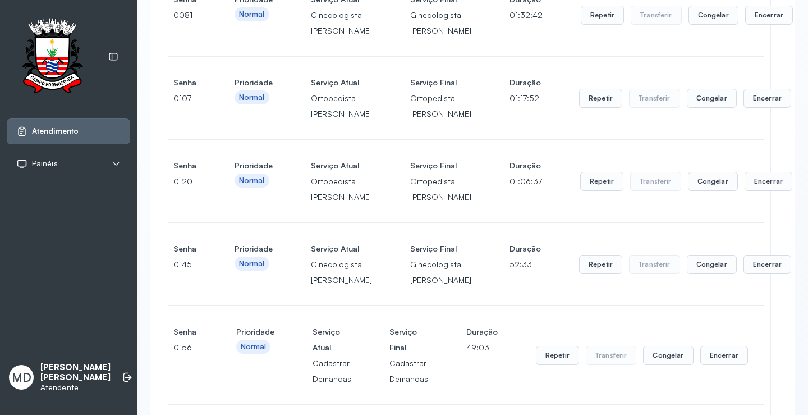
scroll to position [785, 0]
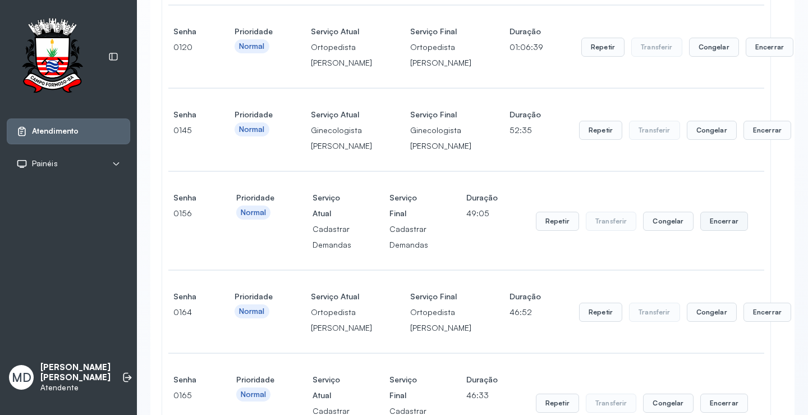
click at [712, 231] on button "Encerrar" at bounding box center [724, 221] width 48 height 19
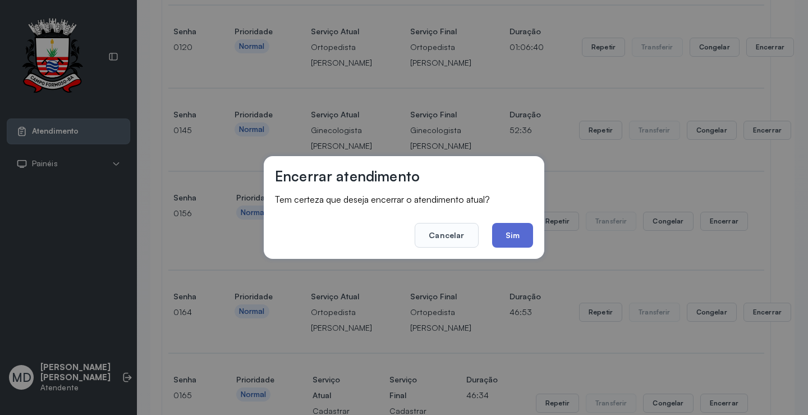
click at [510, 234] on button "Sim" at bounding box center [512, 235] width 41 height 25
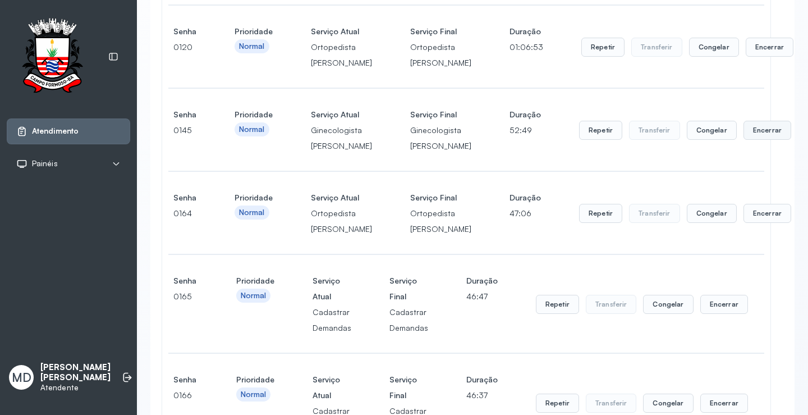
click at [743, 140] on button "Encerrar" at bounding box center [767, 130] width 48 height 19
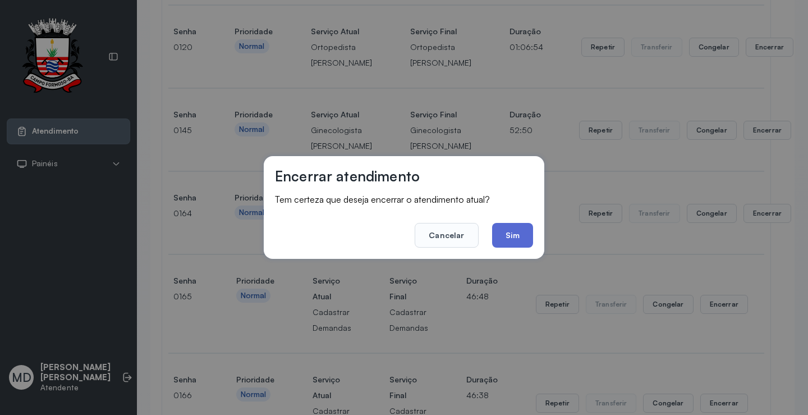
click at [508, 237] on button "Sim" at bounding box center [512, 235] width 41 height 25
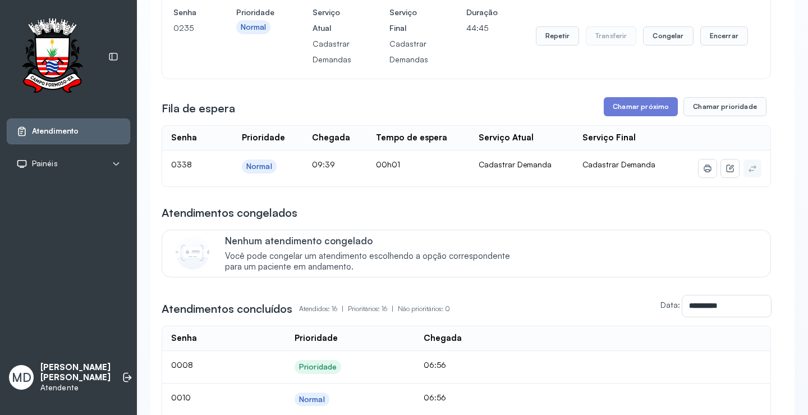
scroll to position [1515, 0]
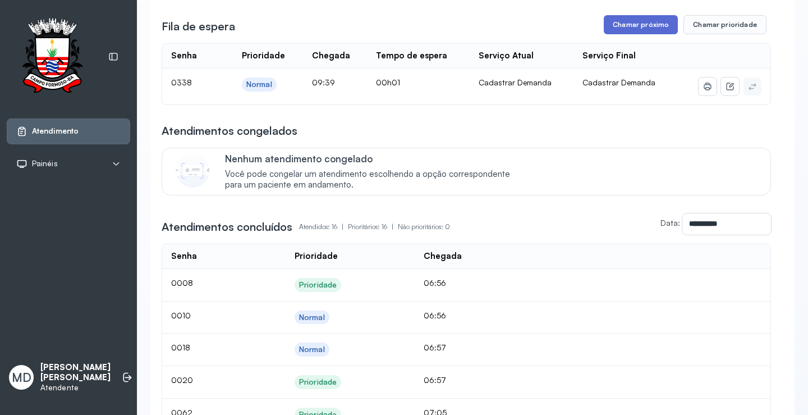
click at [628, 34] on button "Chamar próximo" at bounding box center [641, 24] width 74 height 19
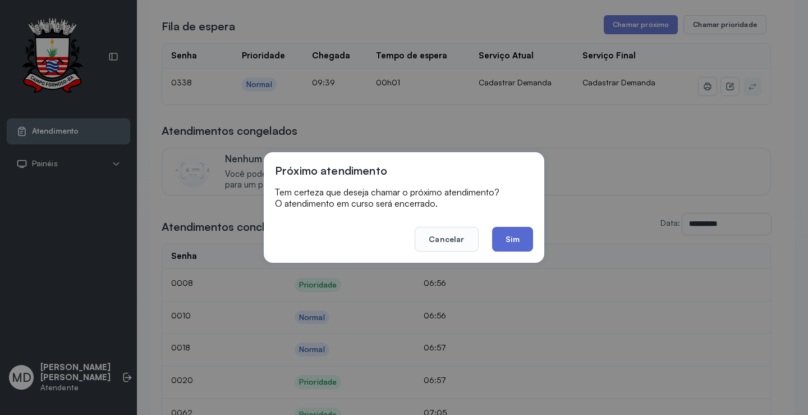
click at [512, 239] on button "Sim" at bounding box center [512, 239] width 41 height 25
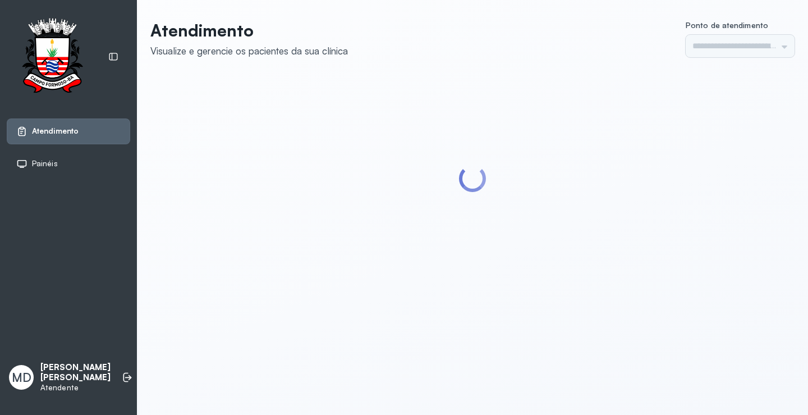
type input "*********"
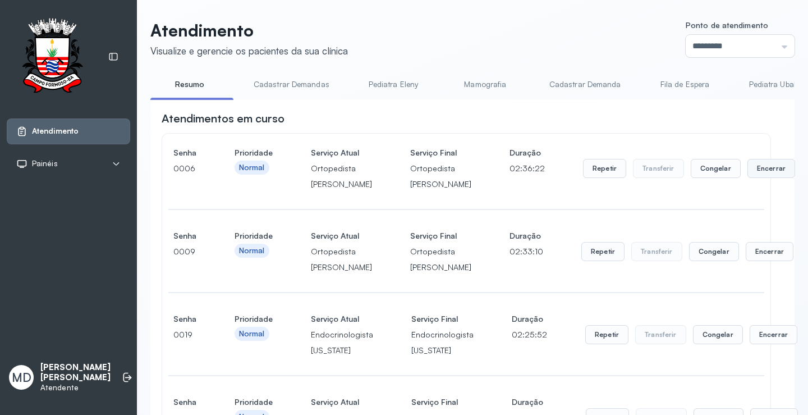
click at [747, 178] on button "Encerrar" at bounding box center [771, 168] width 48 height 19
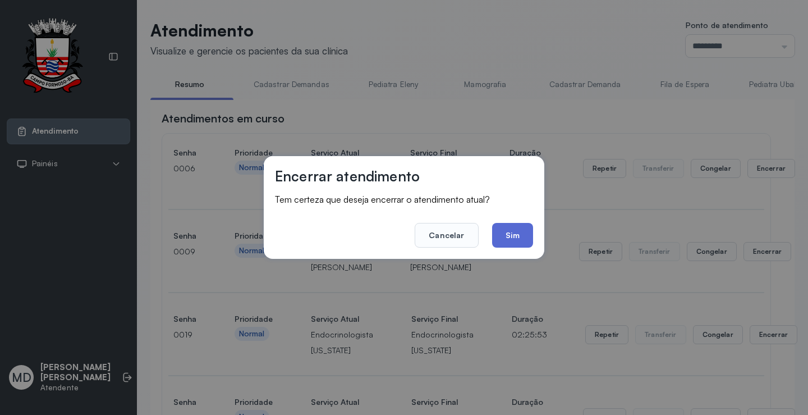
click at [513, 230] on button "Sim" at bounding box center [512, 235] width 41 height 25
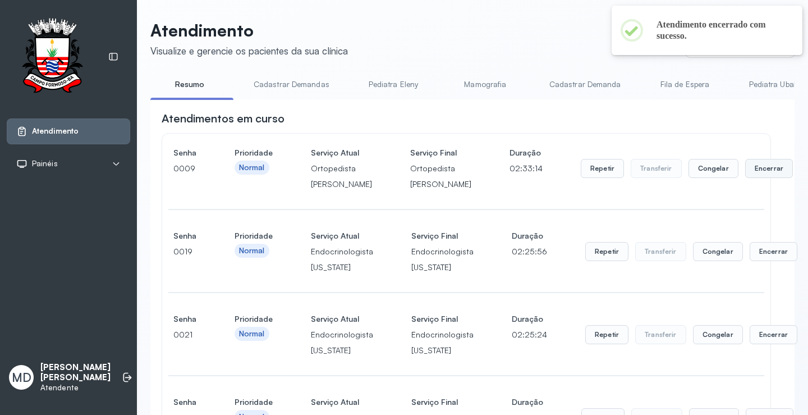
click at [745, 178] on button "Encerrar" at bounding box center [769, 168] width 48 height 19
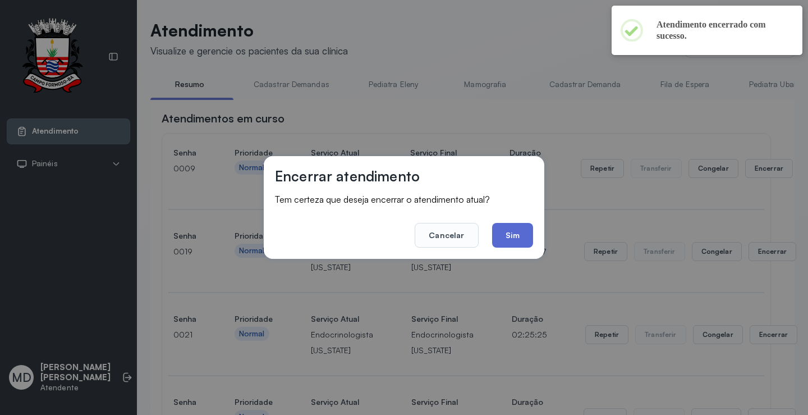
click at [519, 232] on button "Sim" at bounding box center [512, 235] width 41 height 25
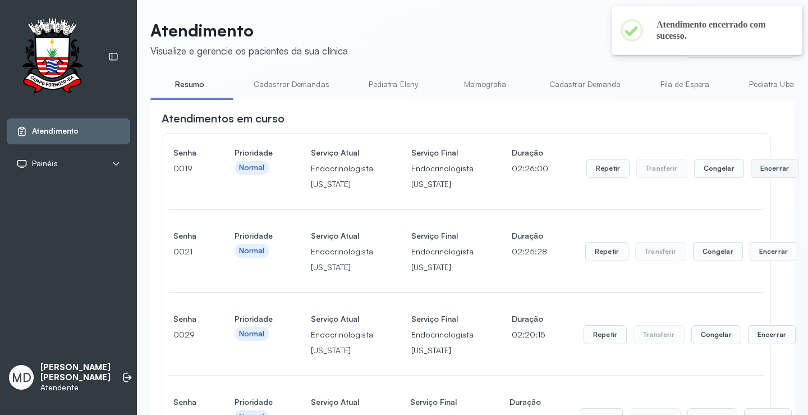
click at [751, 172] on button "Encerrar" at bounding box center [775, 168] width 48 height 19
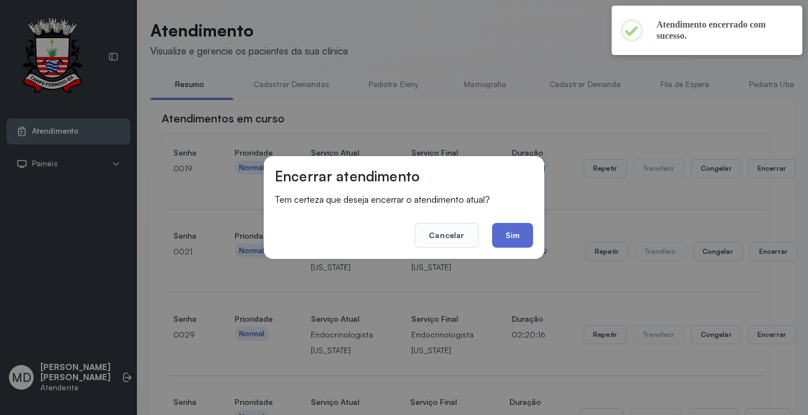
click at [505, 233] on button "Sim" at bounding box center [512, 235] width 41 height 25
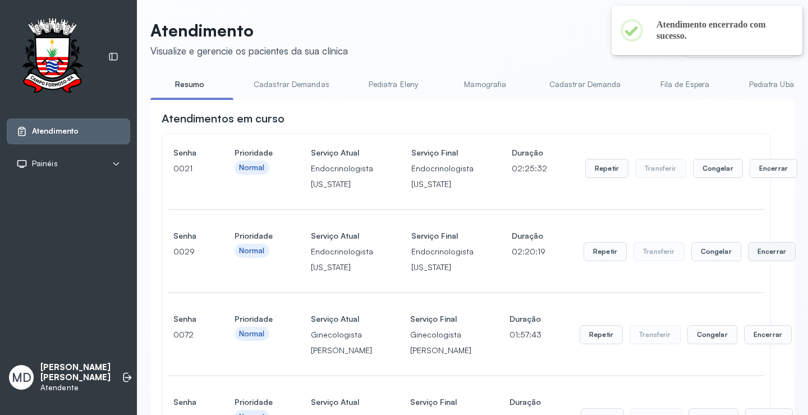
click at [748, 252] on button "Encerrar" at bounding box center [772, 251] width 48 height 19
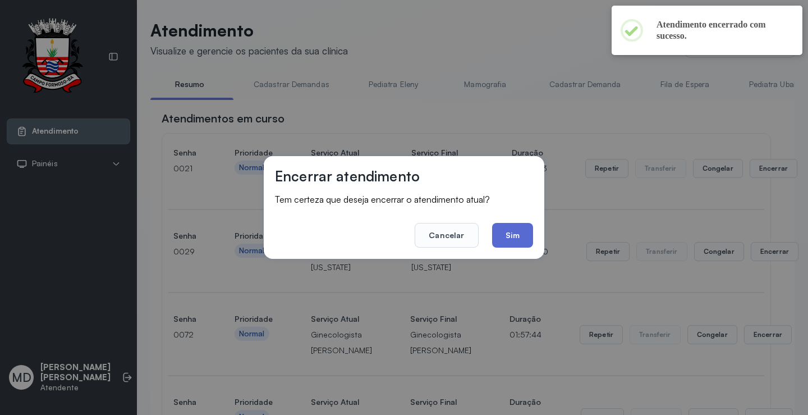
click at [507, 229] on button "Sim" at bounding box center [512, 235] width 41 height 25
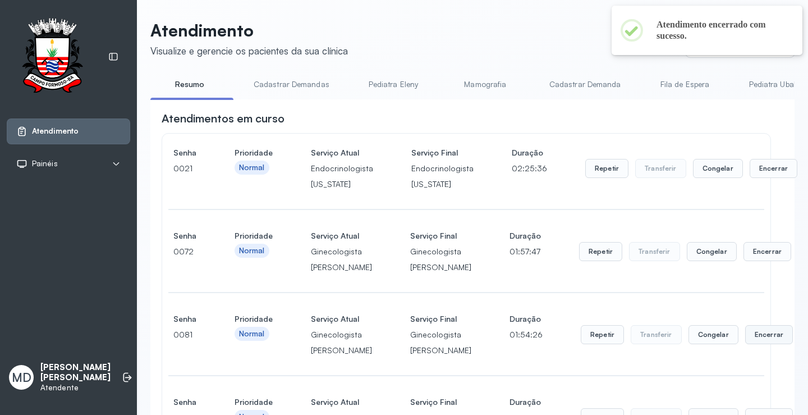
click at [745, 344] on button "Encerrar" at bounding box center [769, 334] width 48 height 19
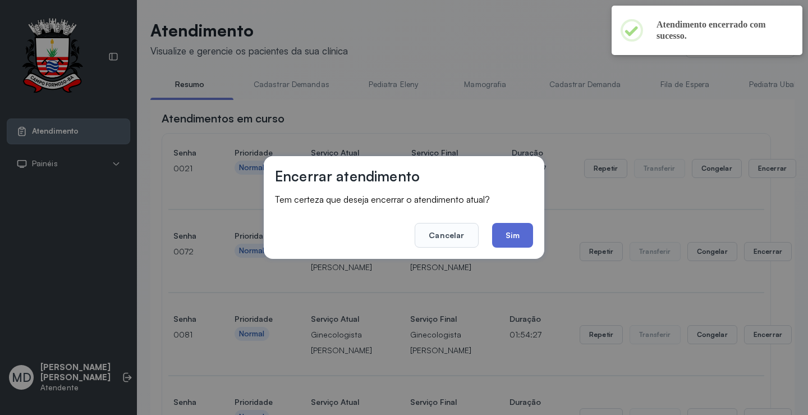
click at [512, 238] on button "Sim" at bounding box center [512, 235] width 41 height 25
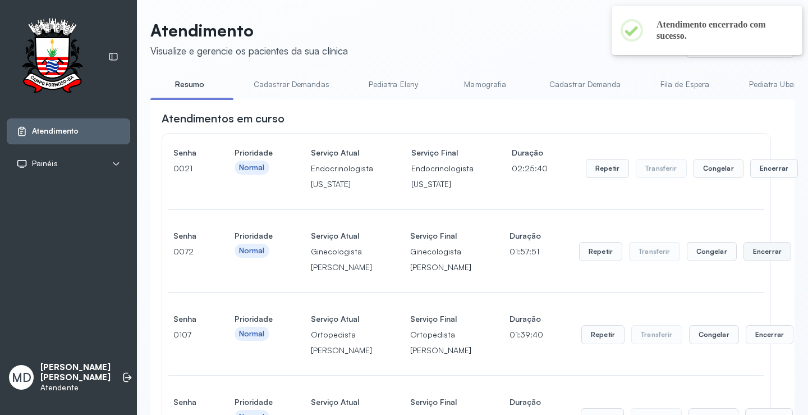
click at [743, 260] on button "Encerrar" at bounding box center [767, 251] width 48 height 19
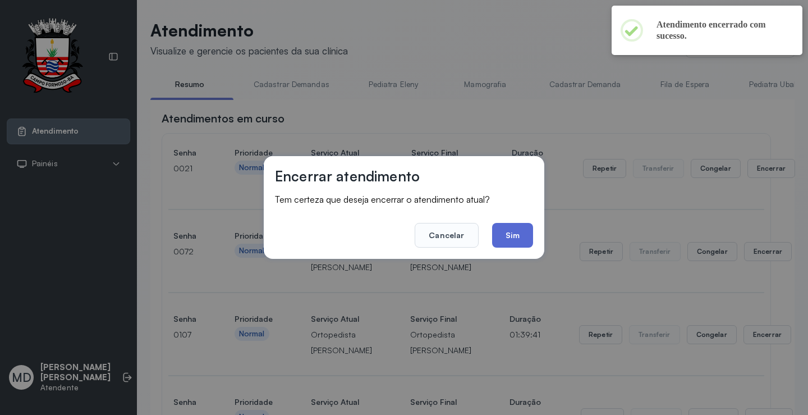
click at [505, 237] on button "Sim" at bounding box center [512, 235] width 41 height 25
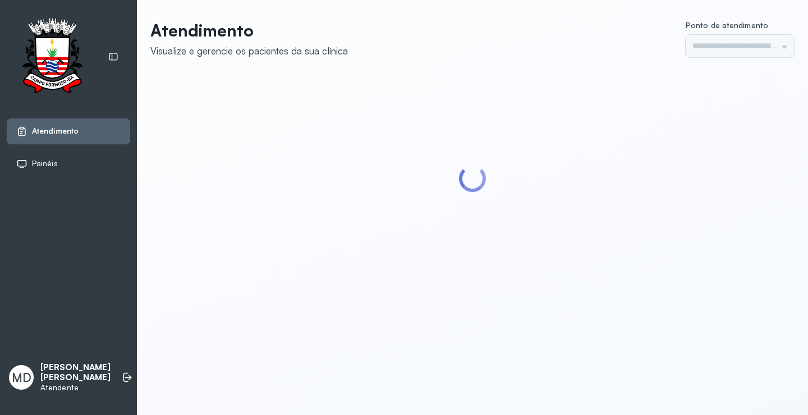
type input "*********"
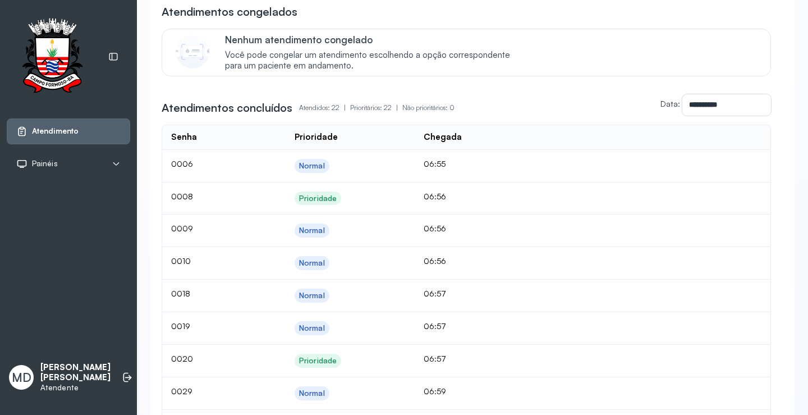
scroll to position [954, 0]
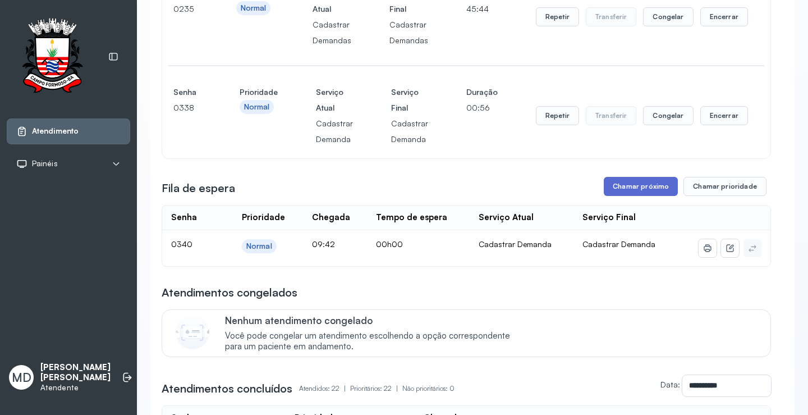
click at [626, 196] on button "Chamar próximo" at bounding box center [641, 186] width 74 height 19
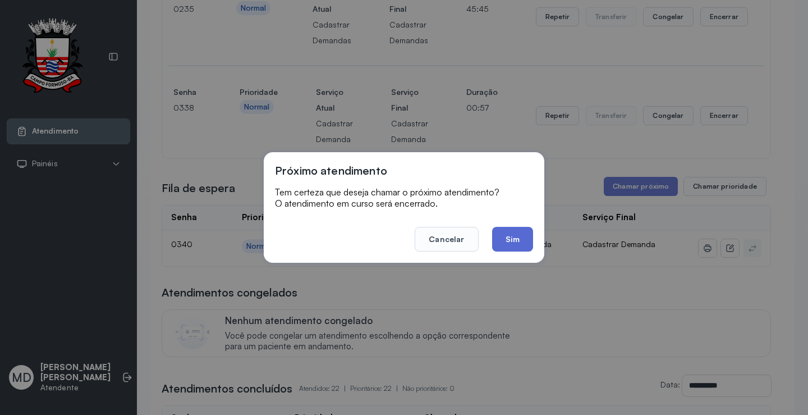
click at [509, 239] on button "Sim" at bounding box center [512, 239] width 41 height 25
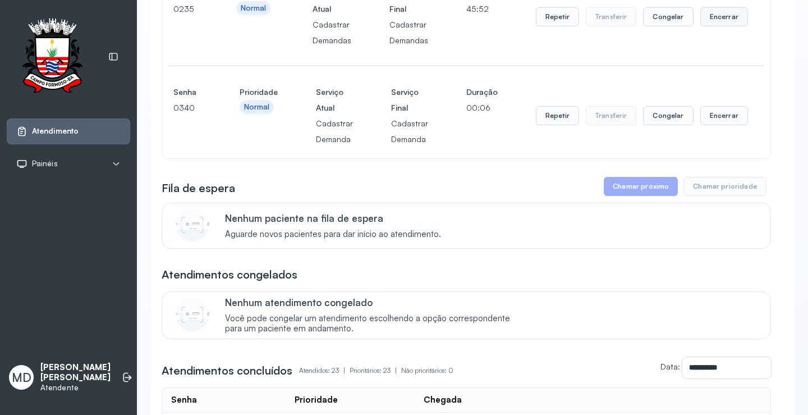
click at [716, 26] on button "Encerrar" at bounding box center [724, 16] width 48 height 19
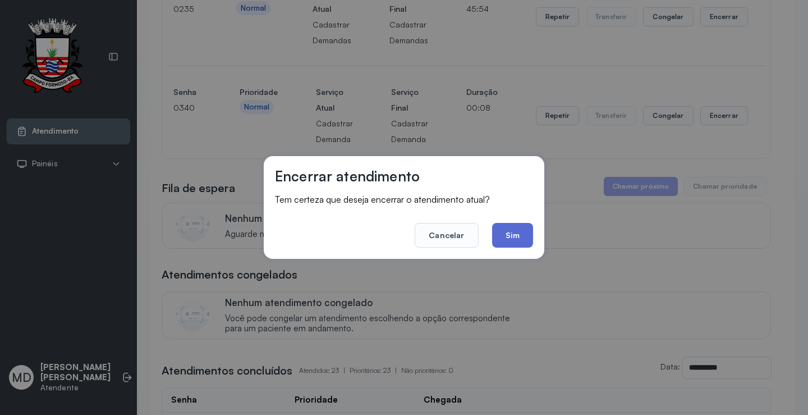
click at [512, 232] on button "Sim" at bounding box center [512, 235] width 41 height 25
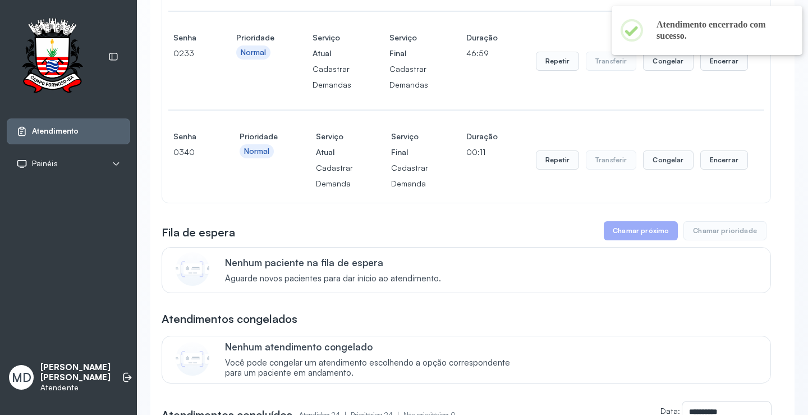
scroll to position [785, 0]
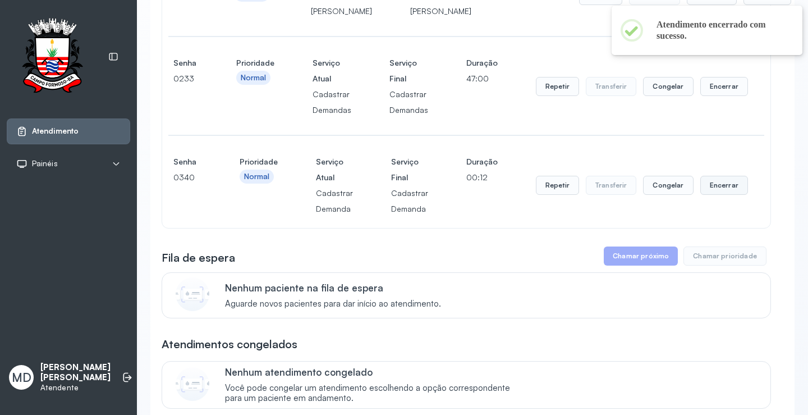
click at [719, 195] on button "Encerrar" at bounding box center [724, 185] width 48 height 19
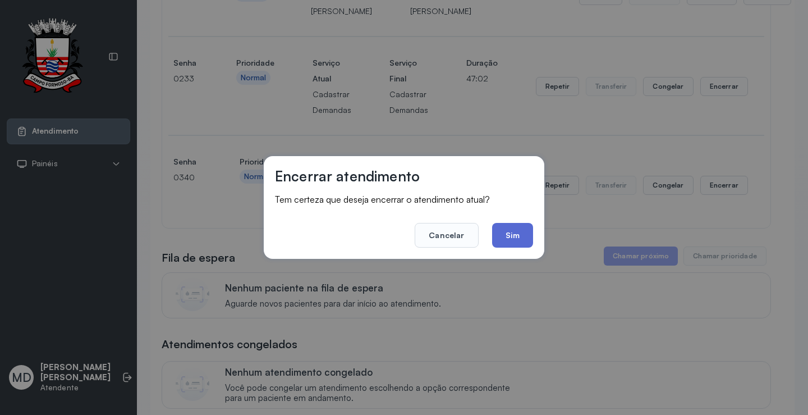
click at [509, 233] on button "Sim" at bounding box center [512, 235] width 41 height 25
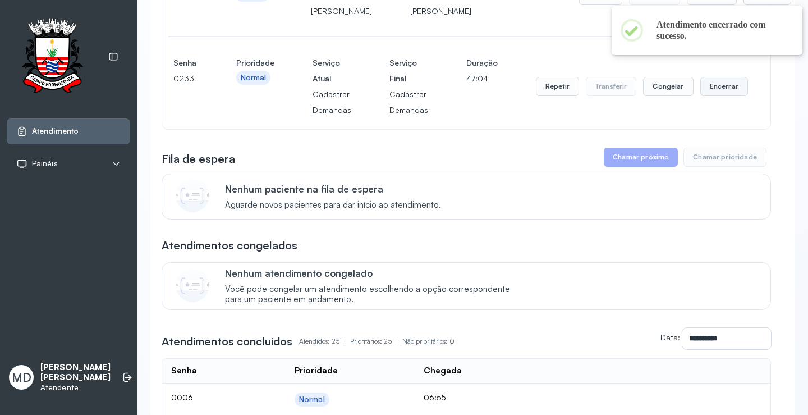
click at [721, 96] on button "Encerrar" at bounding box center [724, 86] width 48 height 19
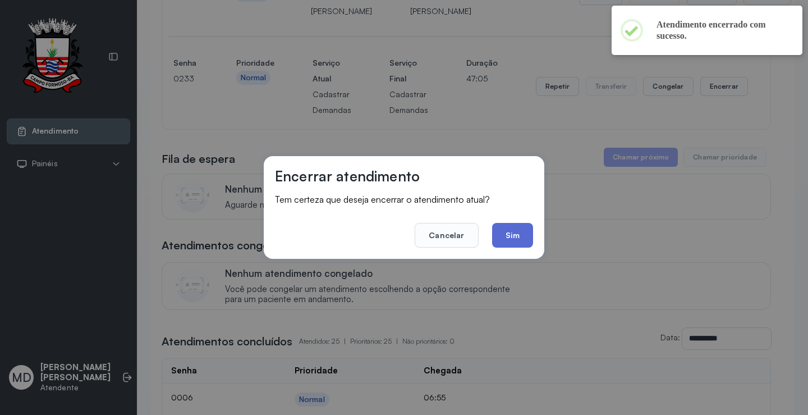
click at [517, 227] on button "Sim" at bounding box center [512, 235] width 41 height 25
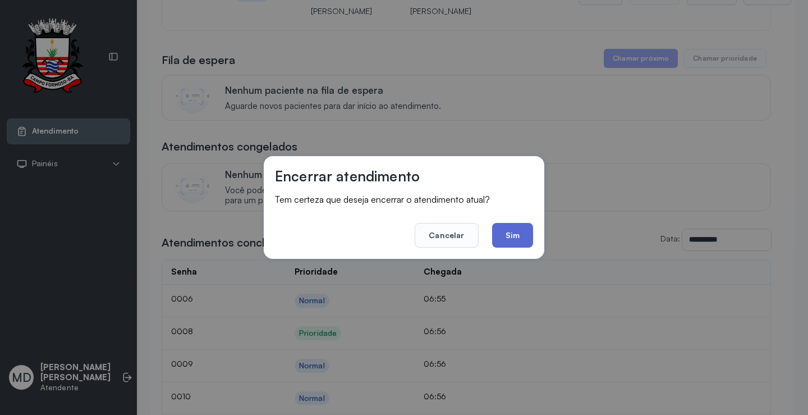
click at [504, 237] on button "Sim" at bounding box center [512, 235] width 41 height 25
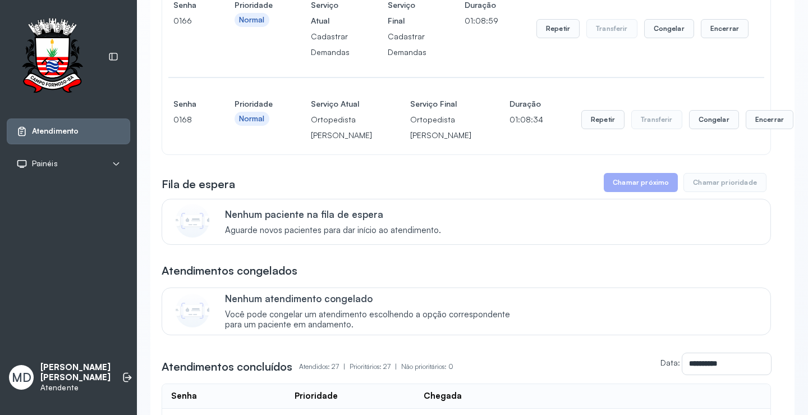
scroll to position [561, 0]
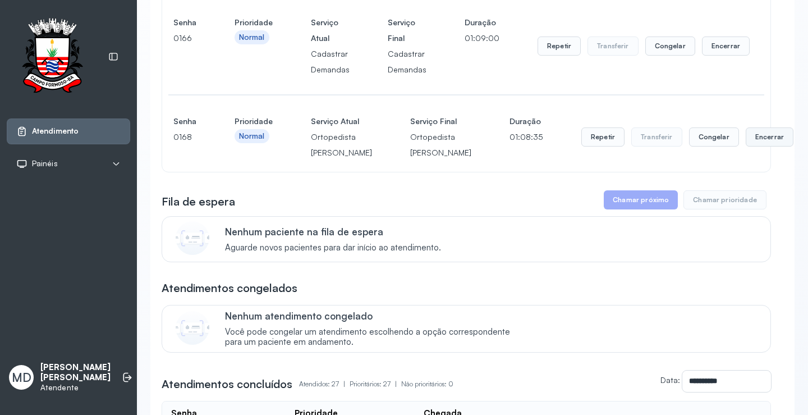
click at [746, 146] on button "Encerrar" at bounding box center [770, 136] width 48 height 19
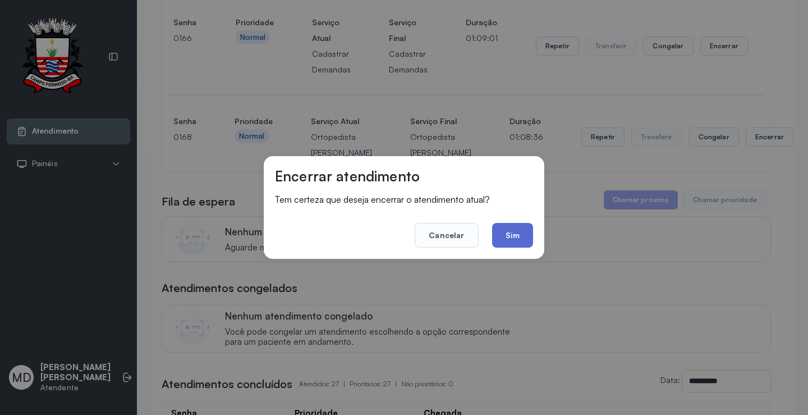
click at [516, 232] on button "Sim" at bounding box center [512, 235] width 41 height 25
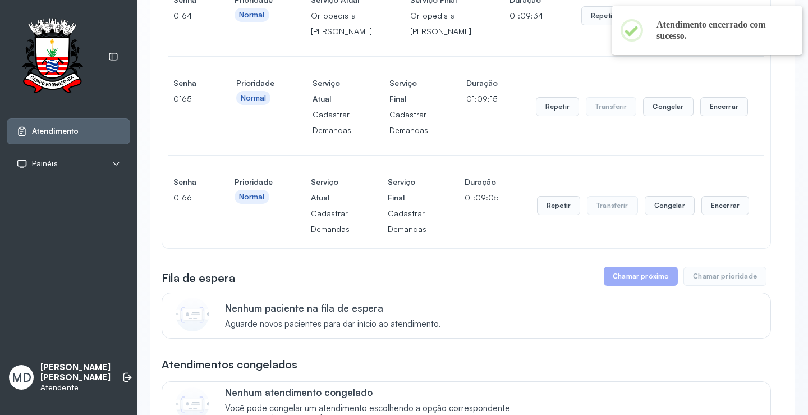
scroll to position [393, 0]
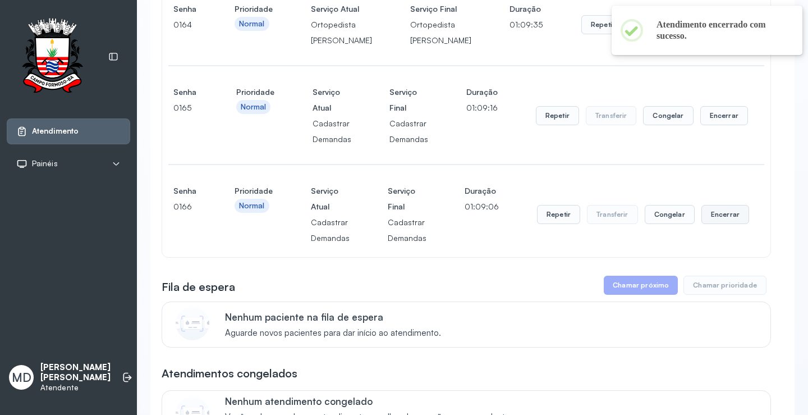
click at [718, 224] on button "Encerrar" at bounding box center [725, 214] width 48 height 19
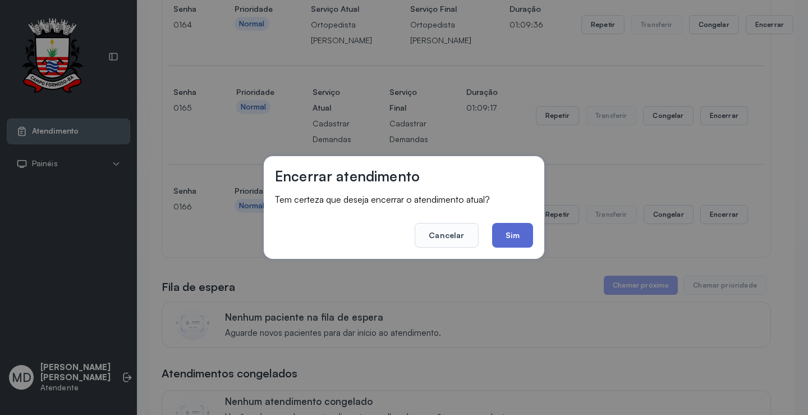
click at [518, 238] on button "Sim" at bounding box center [512, 235] width 41 height 25
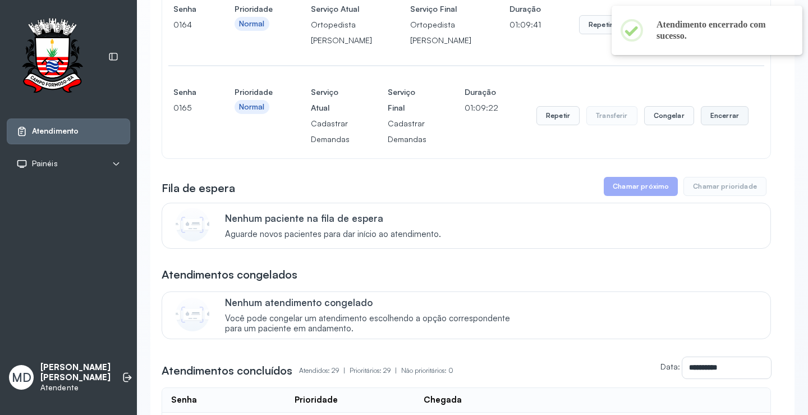
click at [719, 125] on button "Encerrar" at bounding box center [725, 115] width 48 height 19
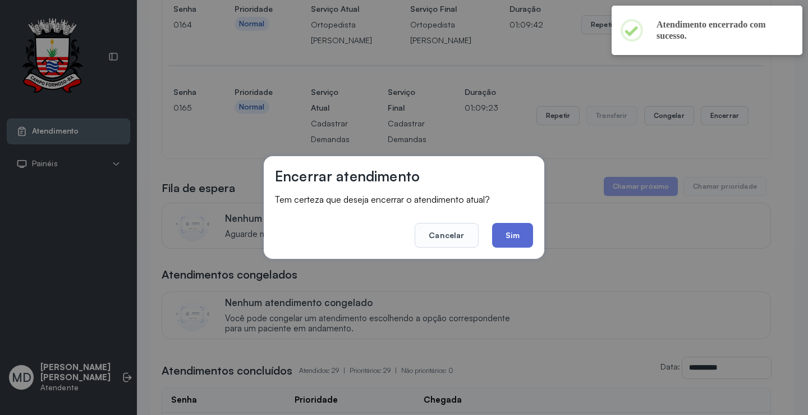
click at [506, 236] on button "Sim" at bounding box center [512, 235] width 41 height 25
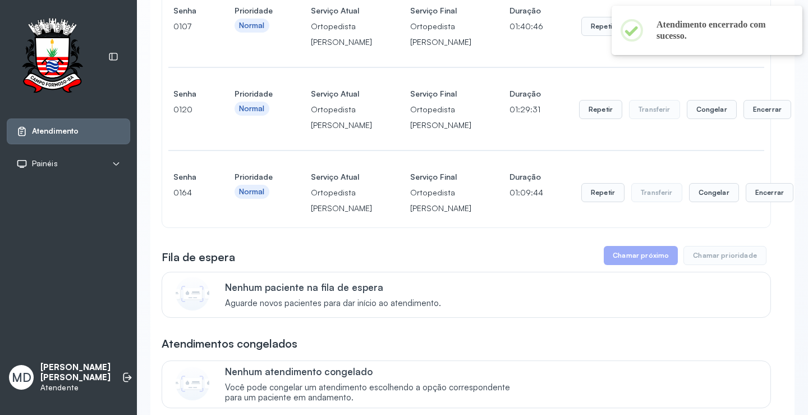
scroll to position [224, 0]
click at [746, 203] on button "Encerrar" at bounding box center [770, 192] width 48 height 19
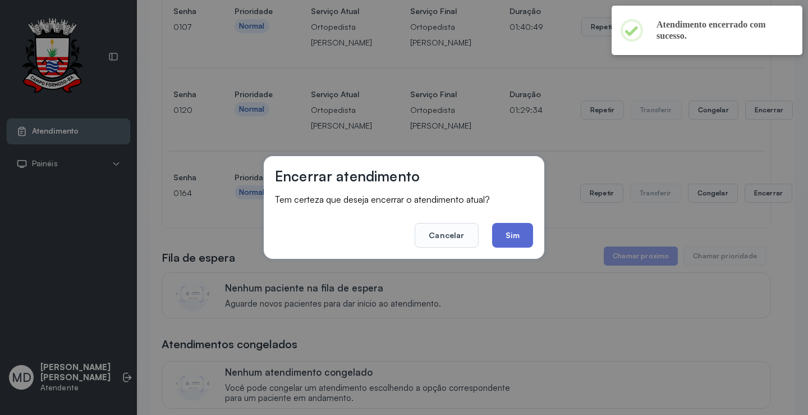
click at [502, 238] on button "Sim" at bounding box center [512, 235] width 41 height 25
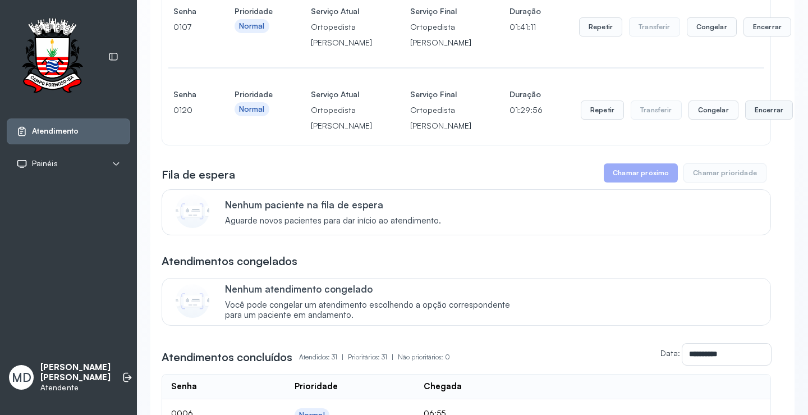
click at [745, 120] on button "Encerrar" at bounding box center [769, 109] width 48 height 19
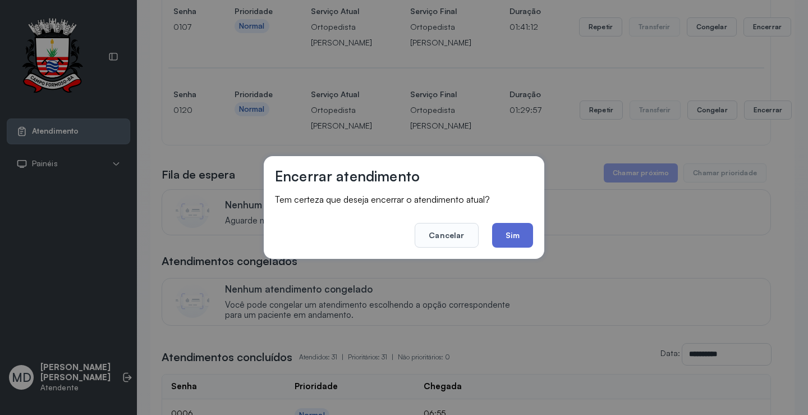
click at [515, 231] on button "Sim" at bounding box center [512, 235] width 41 height 25
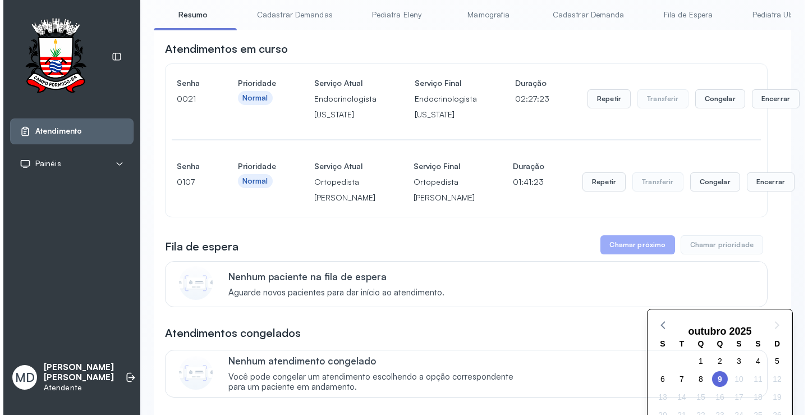
scroll to position [0, 0]
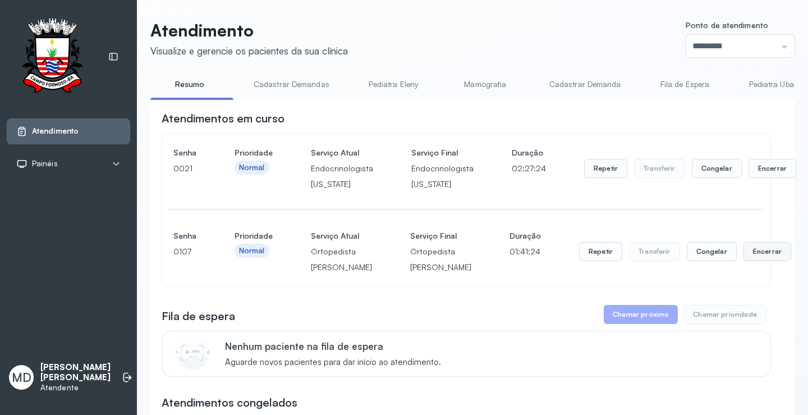
click at [743, 261] on button "Encerrar" at bounding box center [767, 251] width 48 height 19
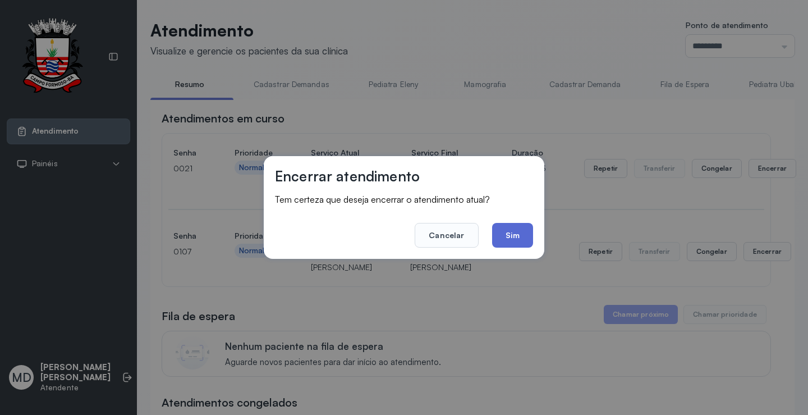
click at [512, 236] on button "Sim" at bounding box center [512, 235] width 41 height 25
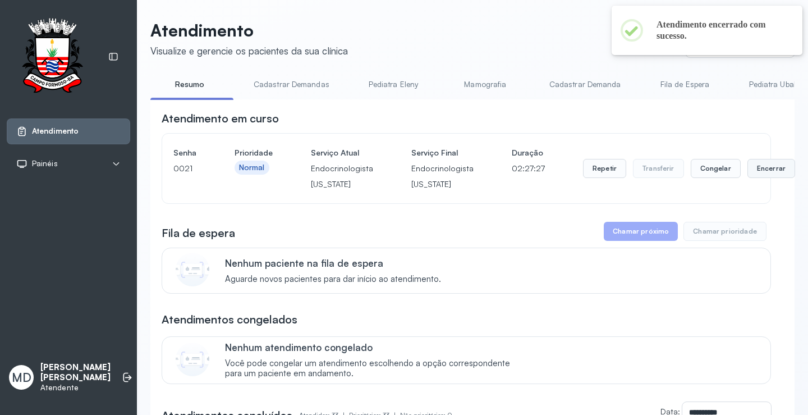
click at [747, 173] on button "Encerrar" at bounding box center [771, 168] width 48 height 19
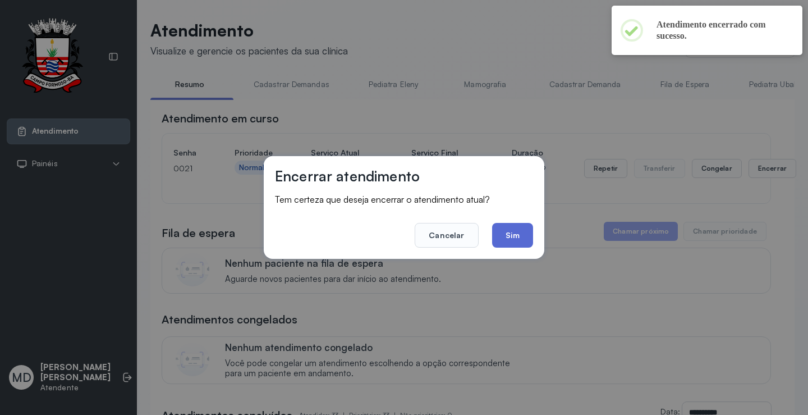
click at [511, 242] on button "Sim" at bounding box center [512, 235] width 41 height 25
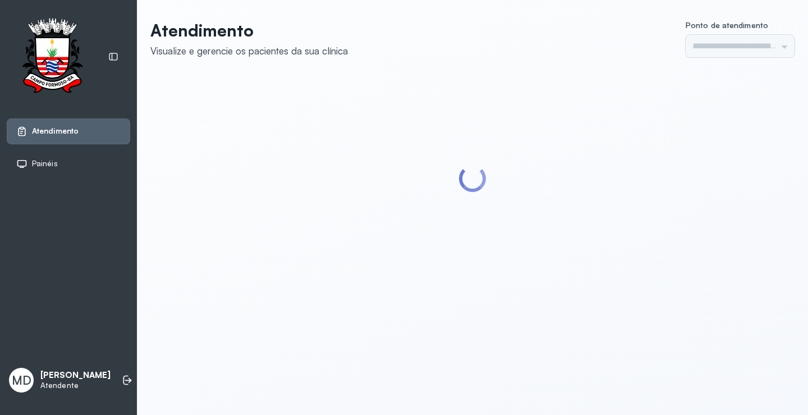
type input "*********"
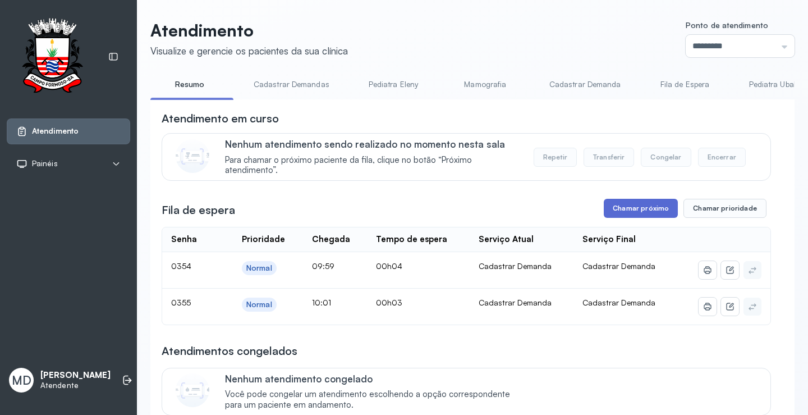
click at [653, 210] on button "Chamar próximo" at bounding box center [641, 208] width 74 height 19
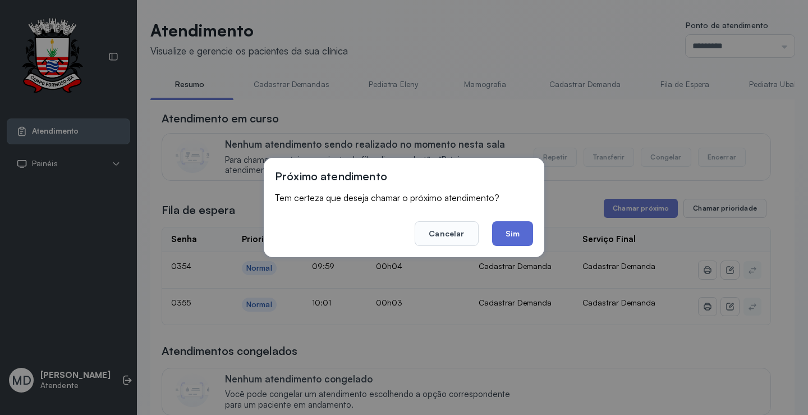
click at [509, 234] on button "Sim" at bounding box center [512, 233] width 41 height 25
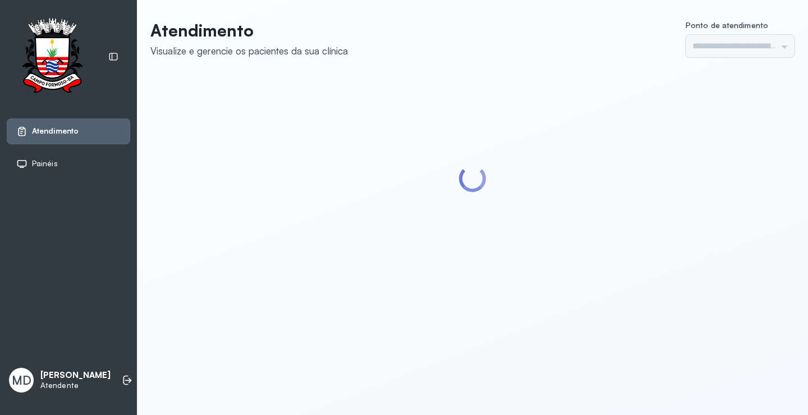
type input "*********"
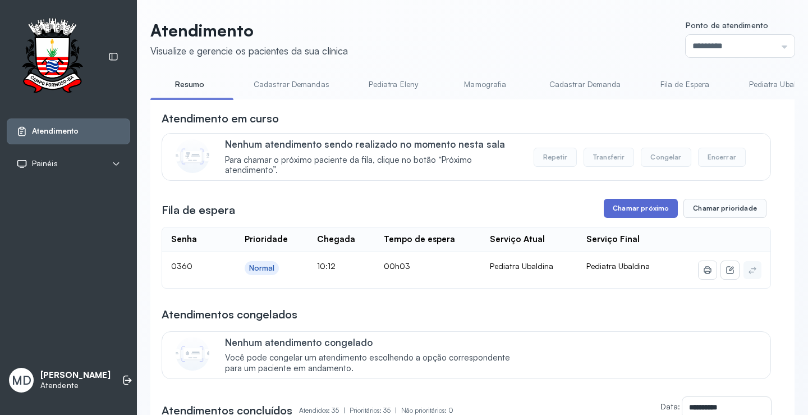
click at [633, 209] on button "Chamar próximo" at bounding box center [641, 208] width 74 height 19
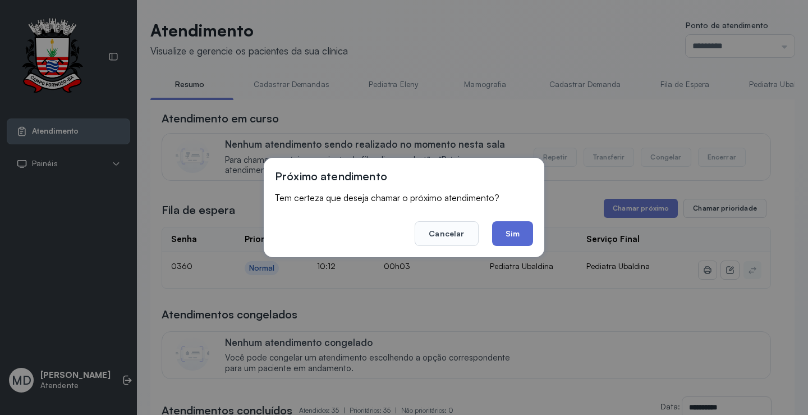
click at [496, 233] on button "Sim" at bounding box center [512, 233] width 41 height 25
